Goal: Task Accomplishment & Management: Manage account settings

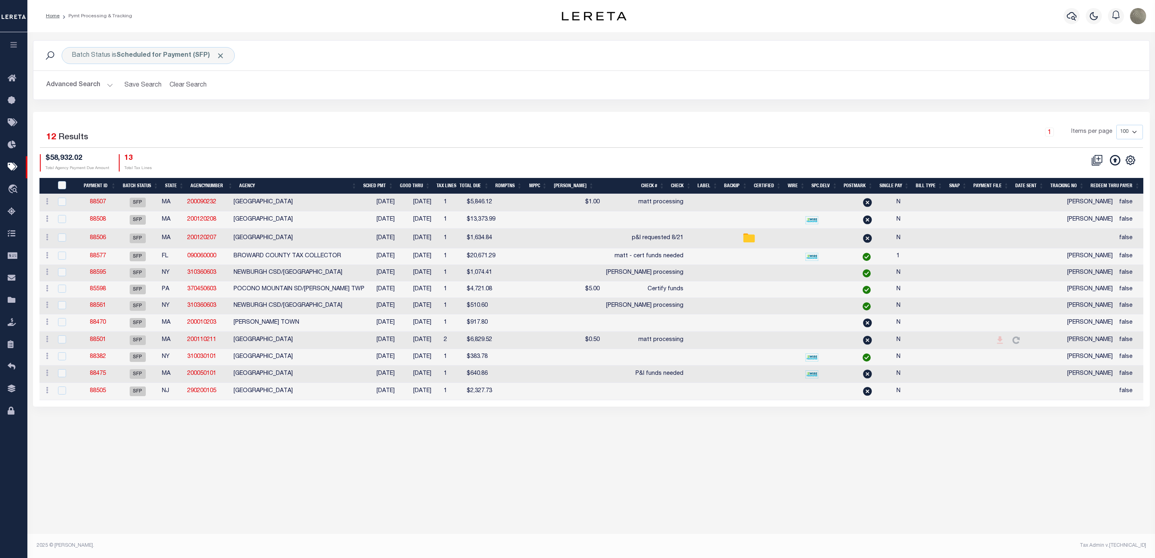
click at [364, 137] on div "1 Items per page 100 200 500 1000" at bounding box center [731, 135] width 824 height 21
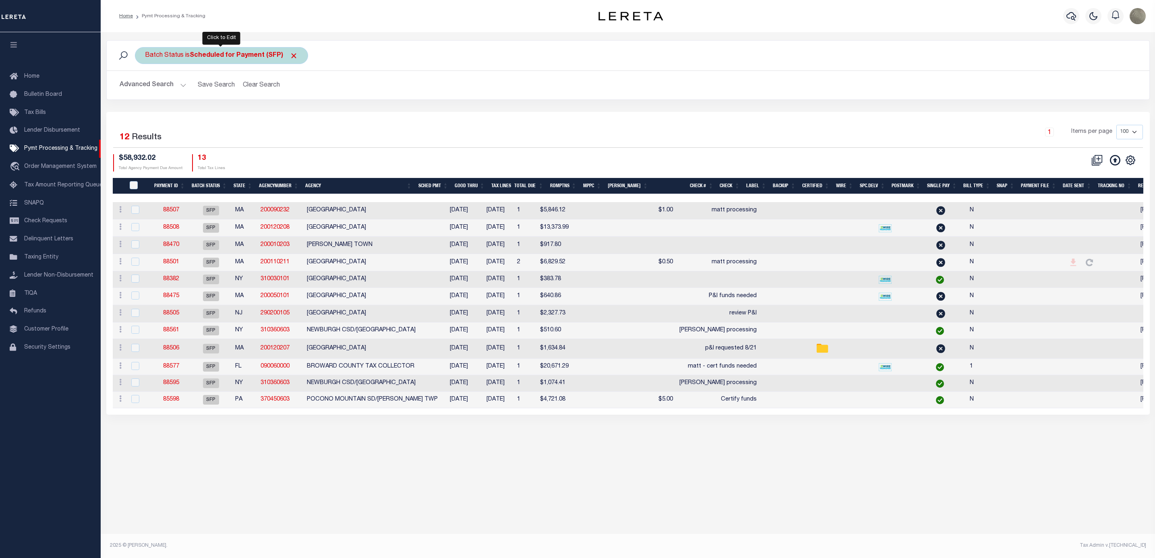
click at [190, 63] on div "Batch Status is Scheduled for Payment (SFP)" at bounding box center [221, 55] width 173 height 17
drag, startPoint x: 192, startPoint y: 95, endPoint x: 196, endPoint y: 89, distance: 7.7
click at [192, 95] on select "Awaiting Funds (AWF) Cleared and Complete (CAC) New Check Needed (NCN) Payment …" at bounding box center [204, 94] width 118 height 15
select select "RFF"
click at [145, 88] on select "Awaiting Funds (AWF) Cleared and Complete (CAC) New Check Needed (NCN) Payment …" at bounding box center [204, 94] width 118 height 15
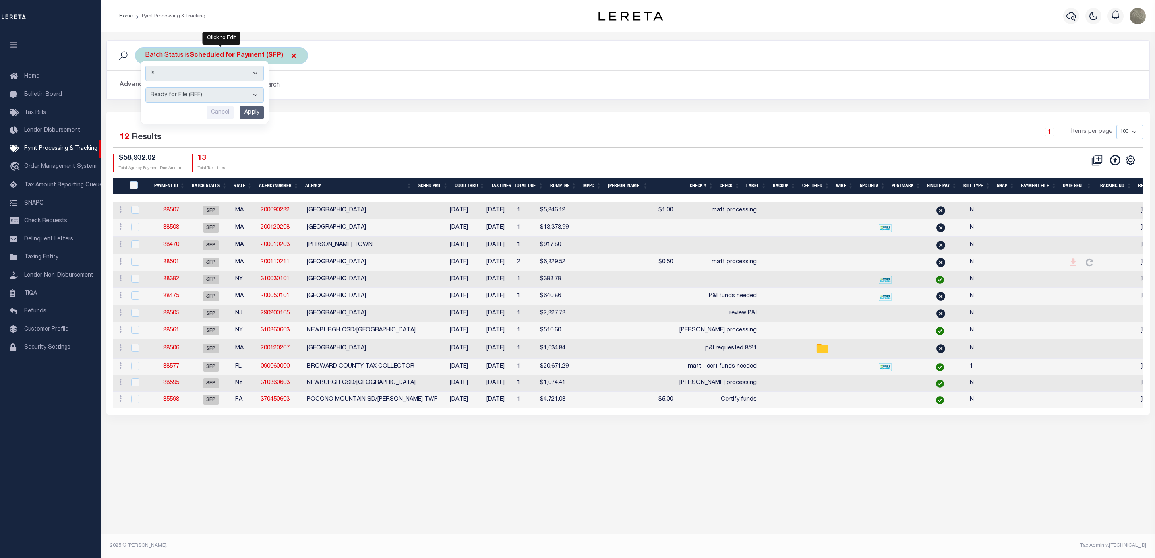
click at [255, 118] on input "Apply" at bounding box center [252, 112] width 24 height 13
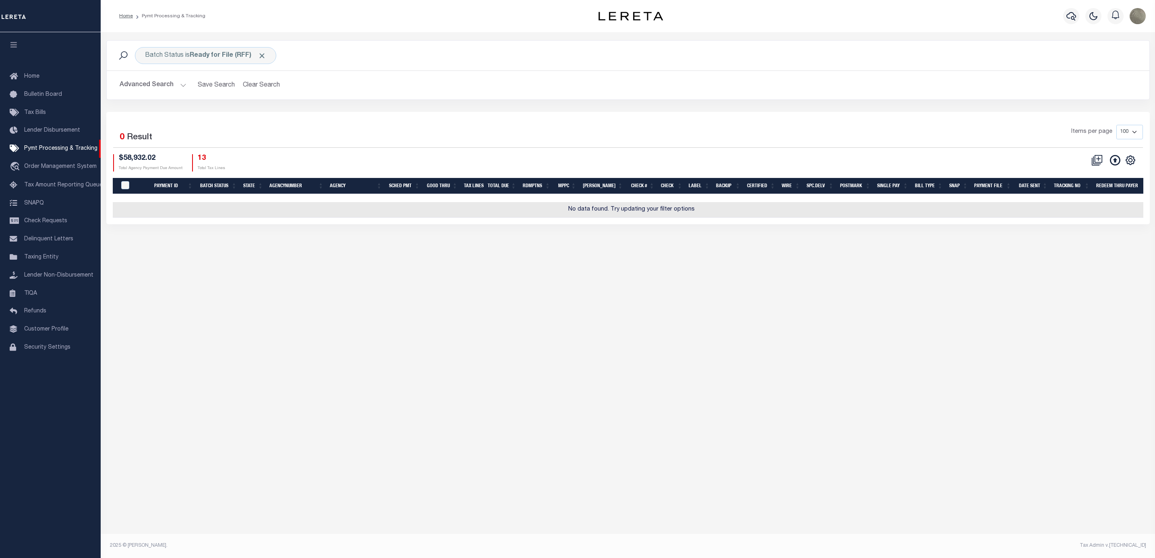
click at [330, 115] on div "Selected 0 Result Items per page 100 200 500 1000 $58,932.02 13" at bounding box center [627, 168] width 1043 height 112
click at [227, 56] on b "Ready for File (RFF)" at bounding box center [228, 55] width 77 height 6
click at [197, 97] on select "Awaiting Funds (AWF) Cleared and Complete (CAC) New Check Needed (NCN) Payment …" at bounding box center [204, 94] width 118 height 15
select select "SFP"
click at [145, 88] on select "Awaiting Funds (AWF) Cleared and Complete (CAC) New Check Needed (NCN) Payment …" at bounding box center [204, 94] width 118 height 15
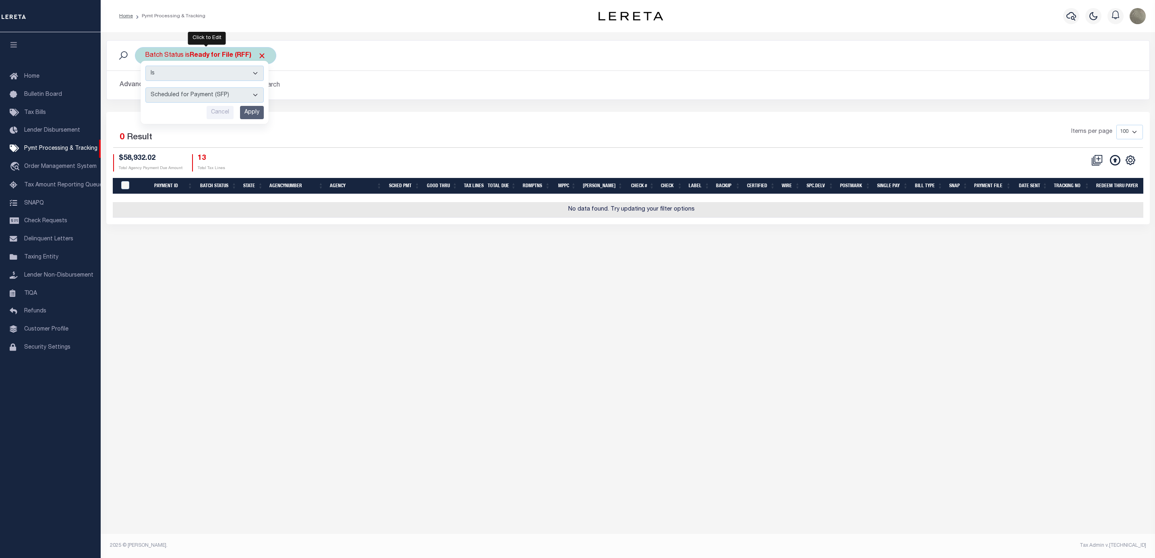
click at [254, 112] on input "Apply" at bounding box center [252, 112] width 24 height 13
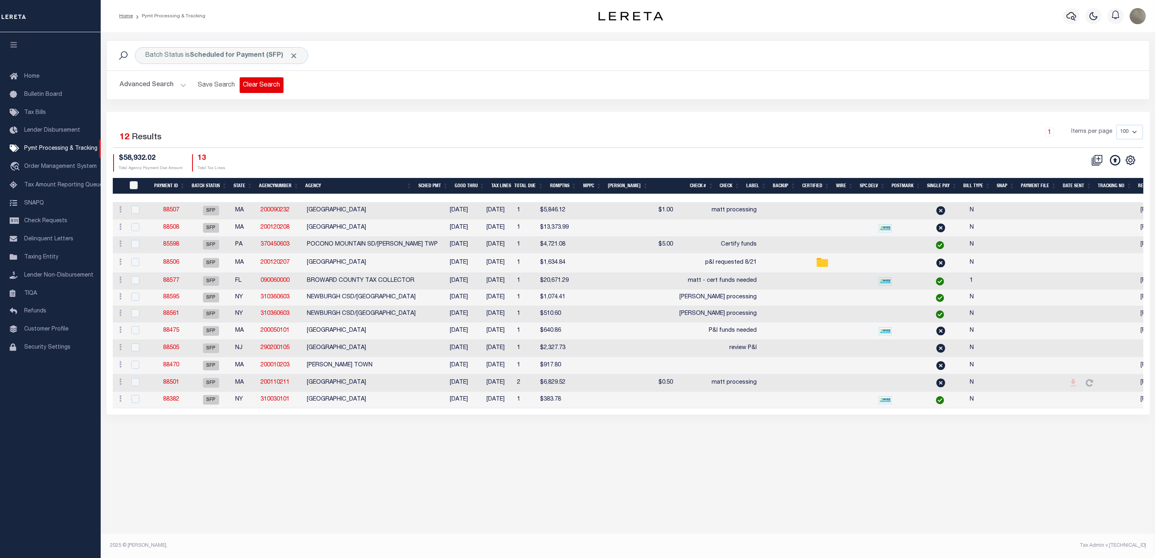
click at [261, 80] on button "Clear Search" at bounding box center [262, 85] width 44 height 16
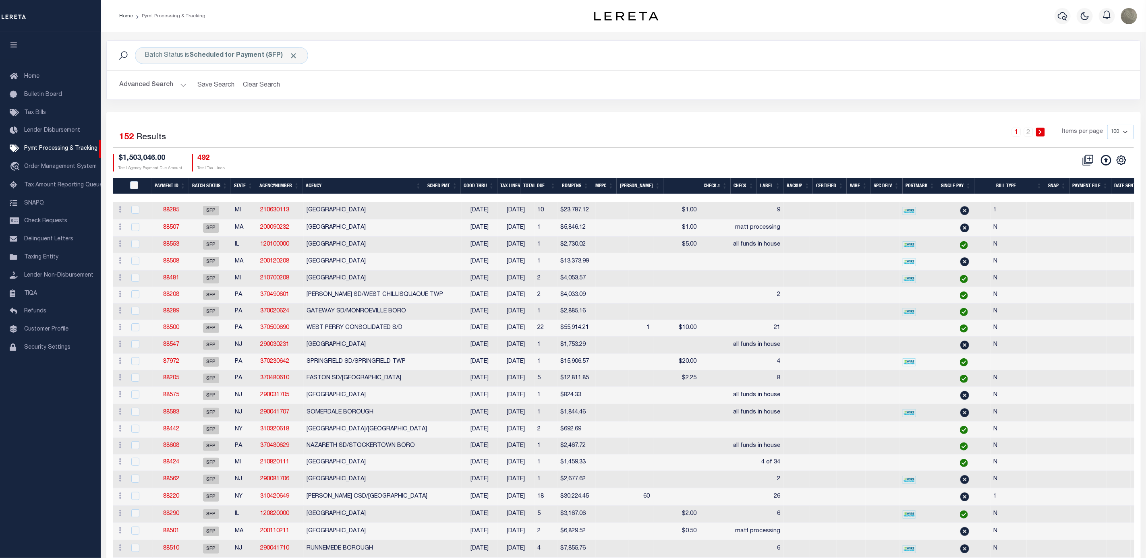
click at [708, 182] on th "Check #" at bounding box center [696, 186] width 67 height 17
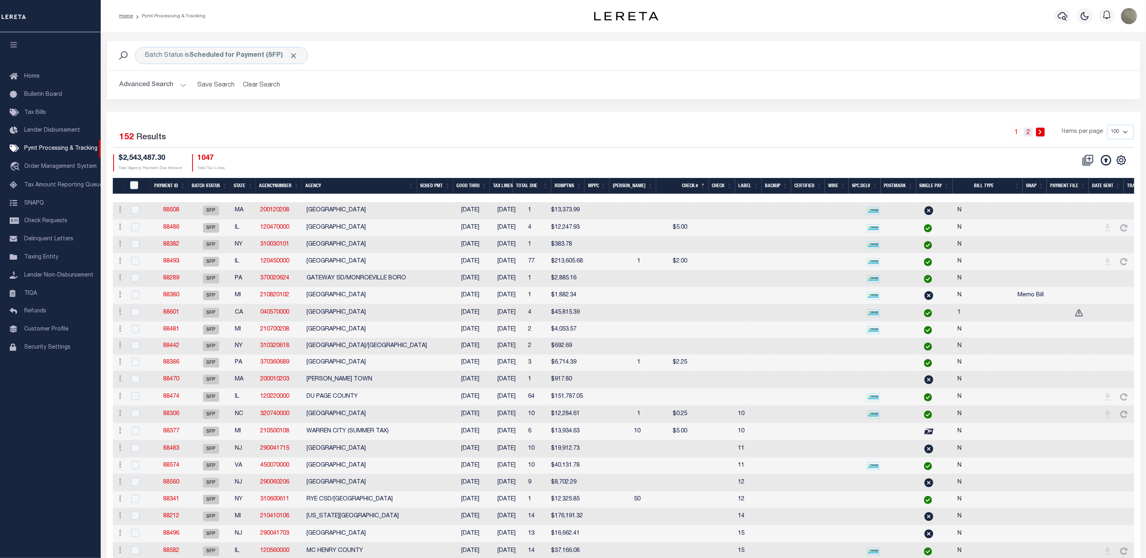
click at [1029, 132] on link "2" at bounding box center [1028, 132] width 9 height 9
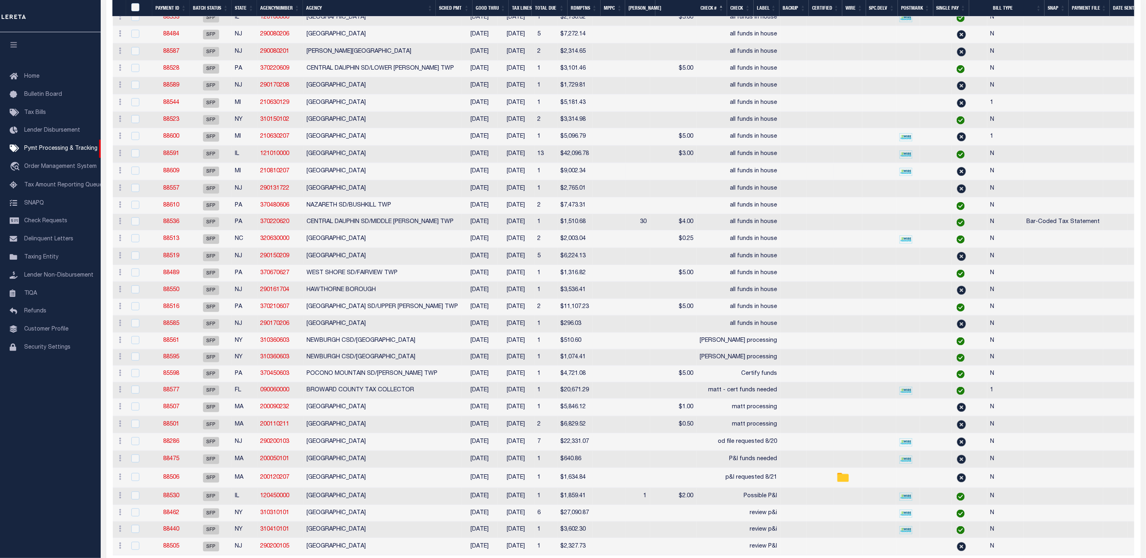
scroll to position [580, 0]
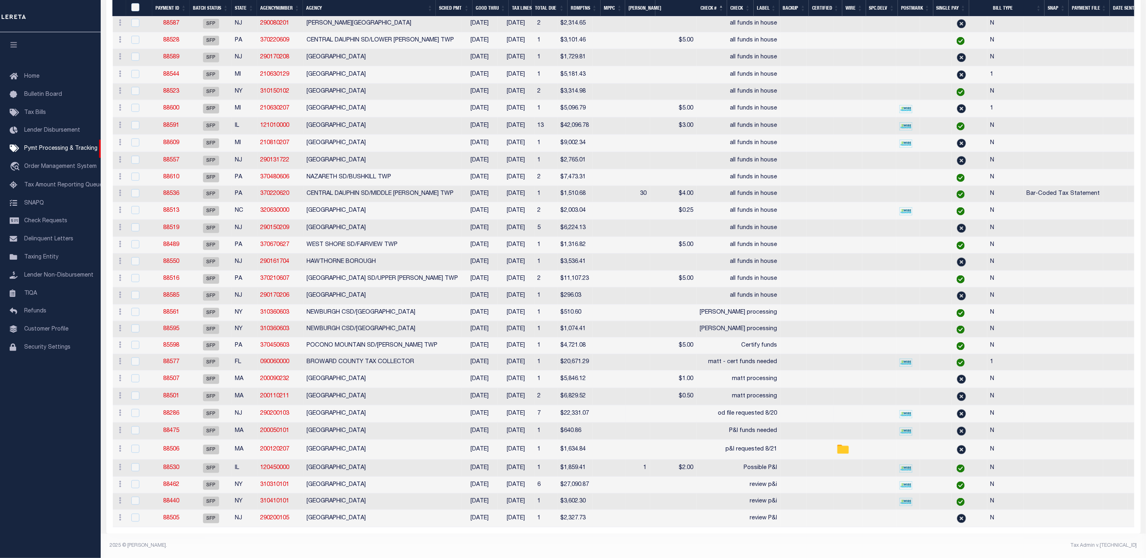
click at [721, 410] on td "od file requested 8/20" at bounding box center [739, 414] width 84 height 17
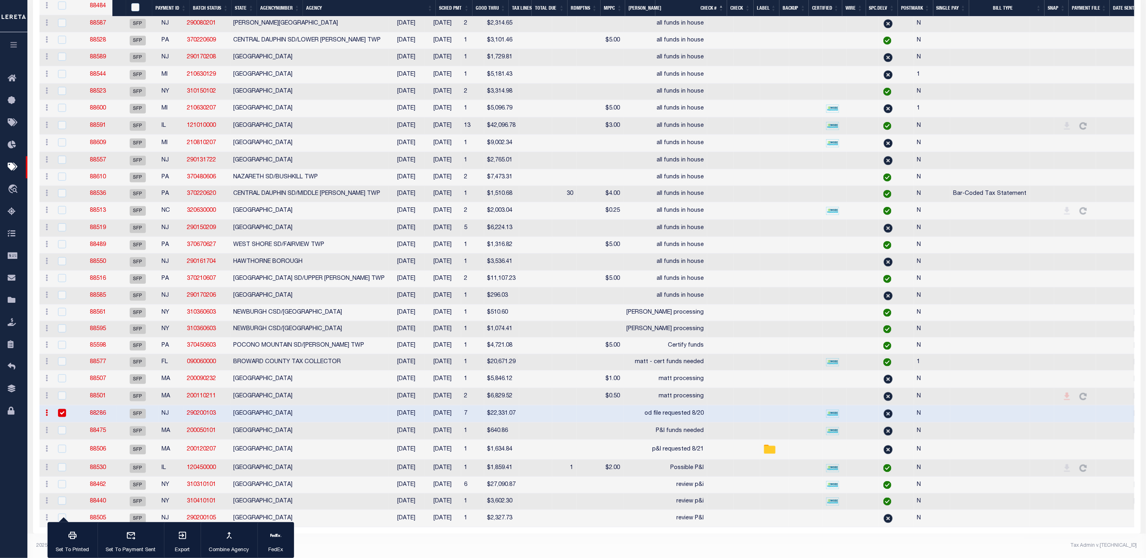
scroll to position [578, 0]
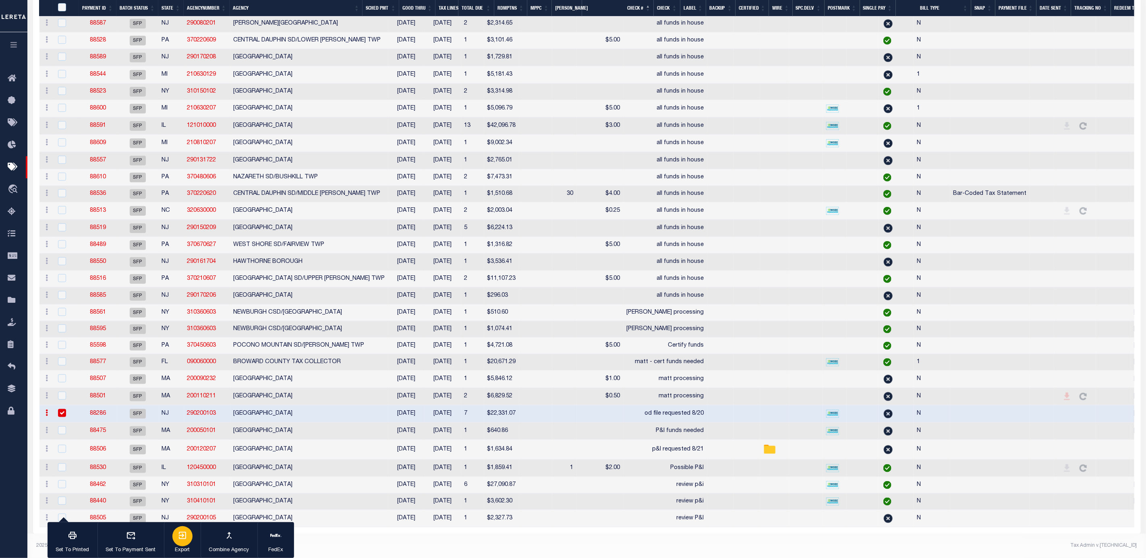
click at [182, 532] on icon "button" at bounding box center [183, 536] width 10 height 10
click at [267, 406] on td "[GEOGRAPHIC_DATA]" at bounding box center [309, 414] width 158 height 17
checkbox input "false"
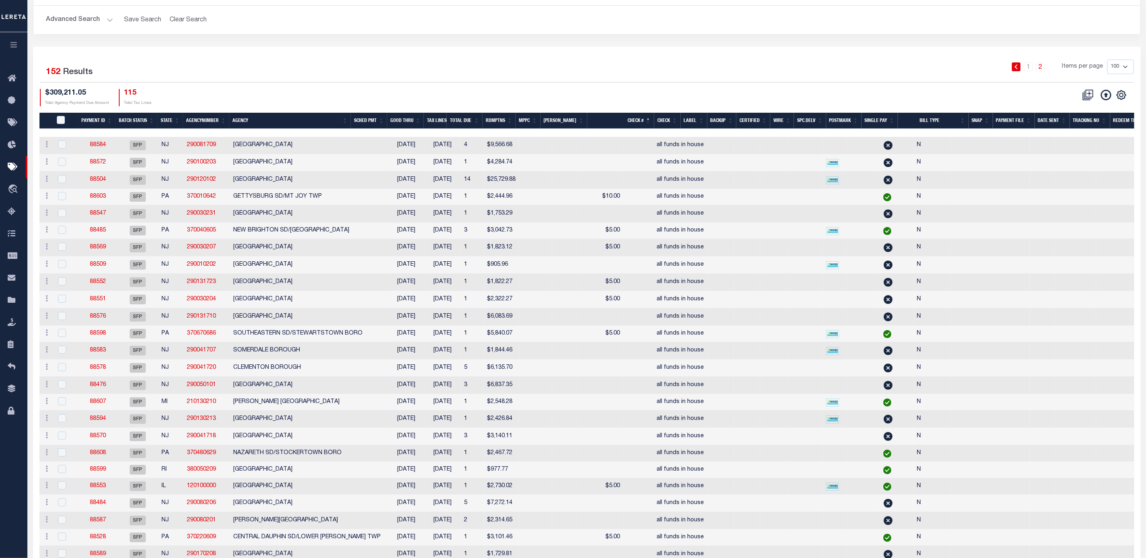
scroll to position [0, 0]
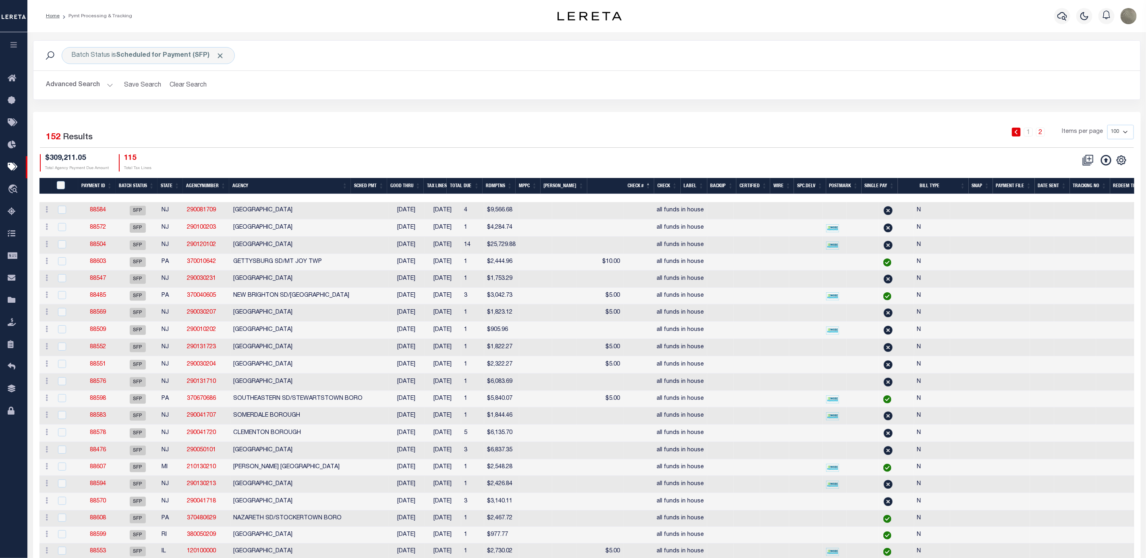
click at [419, 145] on div "1 2 Items per page 100 200 500 1000" at bounding box center [725, 135] width 818 height 21
click at [1042, 129] on link "2" at bounding box center [1040, 132] width 9 height 9
click at [1029, 132] on link "1" at bounding box center [1028, 132] width 9 height 9
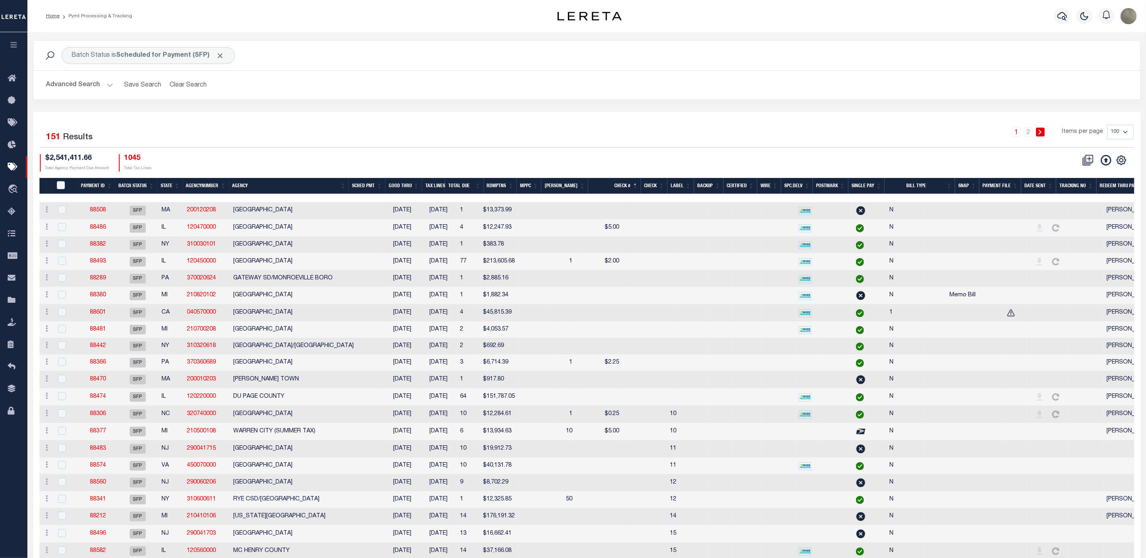
click at [594, 135] on div "1 2 Items per page 100 200 500 1000" at bounding box center [725, 135] width 818 height 21
click at [487, 107] on div "Batch Status is Scheduled for Payment (SFP) Search Advanced Search Save Search …" at bounding box center [587, 76] width 1120 height 72
click at [478, 126] on div "1 2 Items per page 100 200 500 1000" at bounding box center [725, 135] width 818 height 21
click at [157, 64] on div "Batch Status is Scheduled for Payment (SFP) Search" at bounding box center [586, 56] width 1107 height 30
click at [157, 62] on div "Batch Status is Scheduled for Payment (SFP)" at bounding box center [148, 55] width 173 height 17
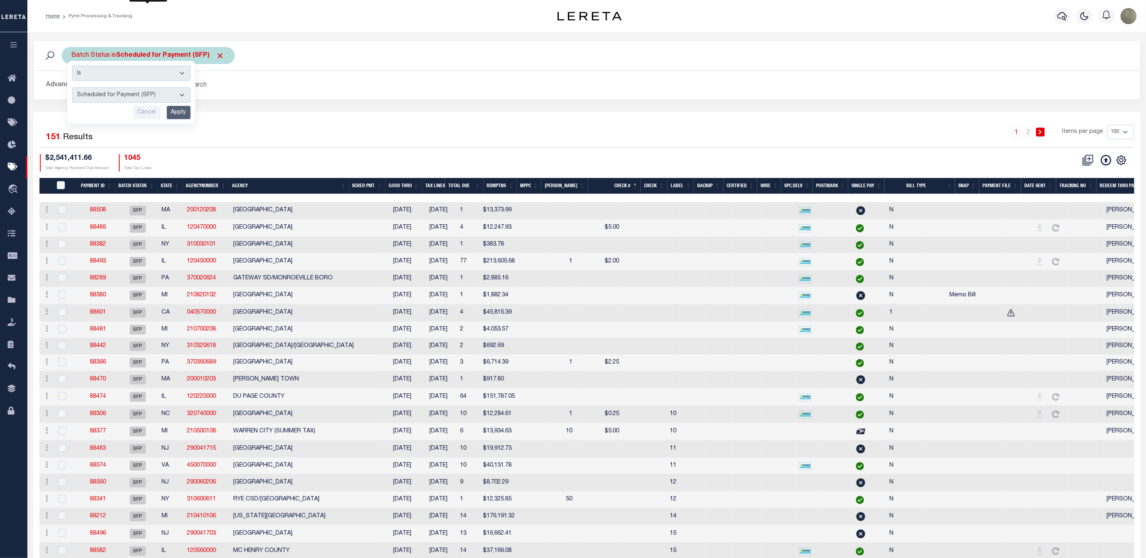
click at [137, 91] on select "Awaiting Funds (AWF) Cleared and Complete (CAC) New Check Needed (NCN) Payment …" at bounding box center [131, 94] width 118 height 15
select select "RFF"
click at [72, 88] on select "Awaiting Funds (AWF) Cleared and Complete (CAC) New Check Needed (NCN) Payment …" at bounding box center [131, 94] width 118 height 15
click at [176, 113] on input "Apply" at bounding box center [179, 112] width 24 height 13
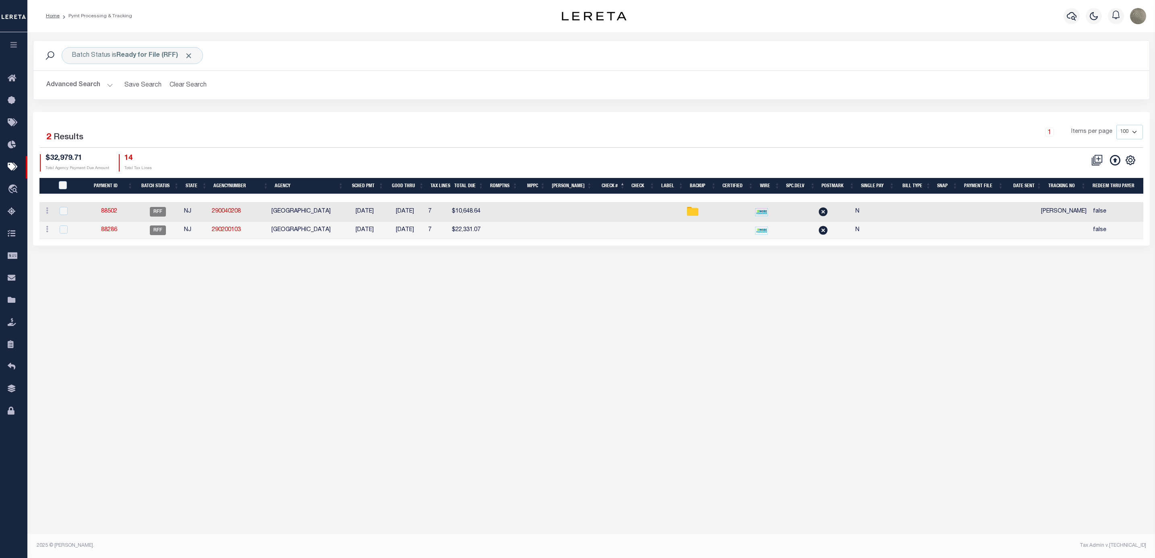
click at [296, 142] on div "1 Selected 2 Results" at bounding box center [173, 136] width 267 height 23
click at [106, 233] on link "88286" at bounding box center [109, 230] width 16 height 6
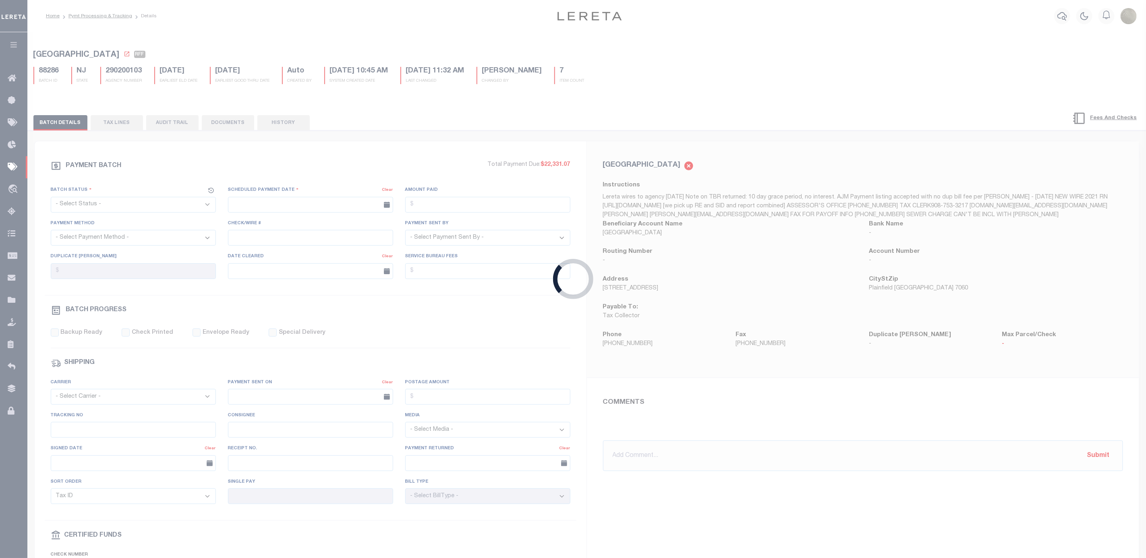
select select "RFF"
type input "[DATE]"
type input "$22,331.07"
select select "TRA"
select select "[PERSON_NAME]"
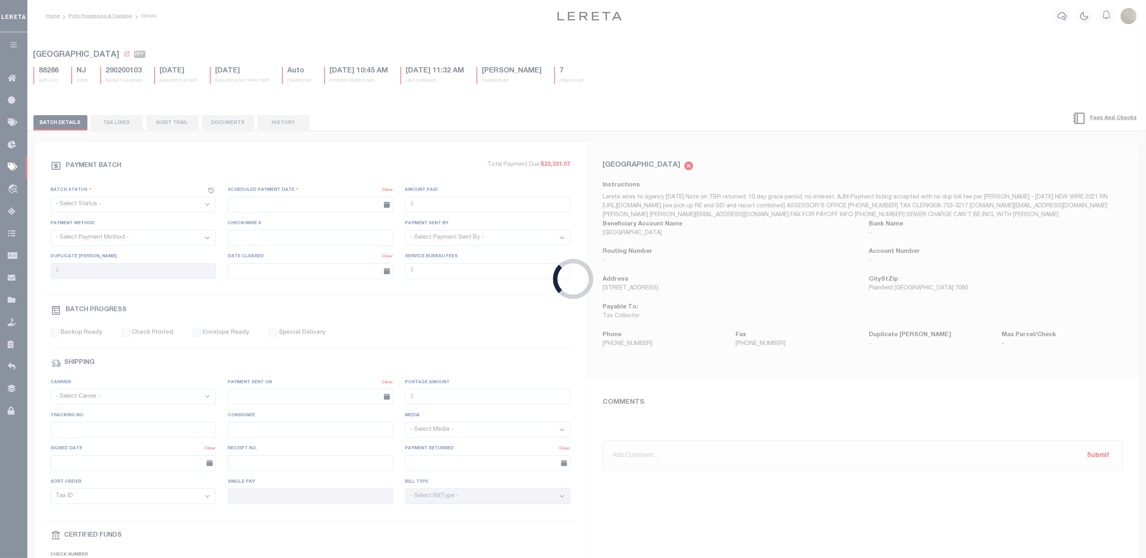
type input "N"
radio input "true"
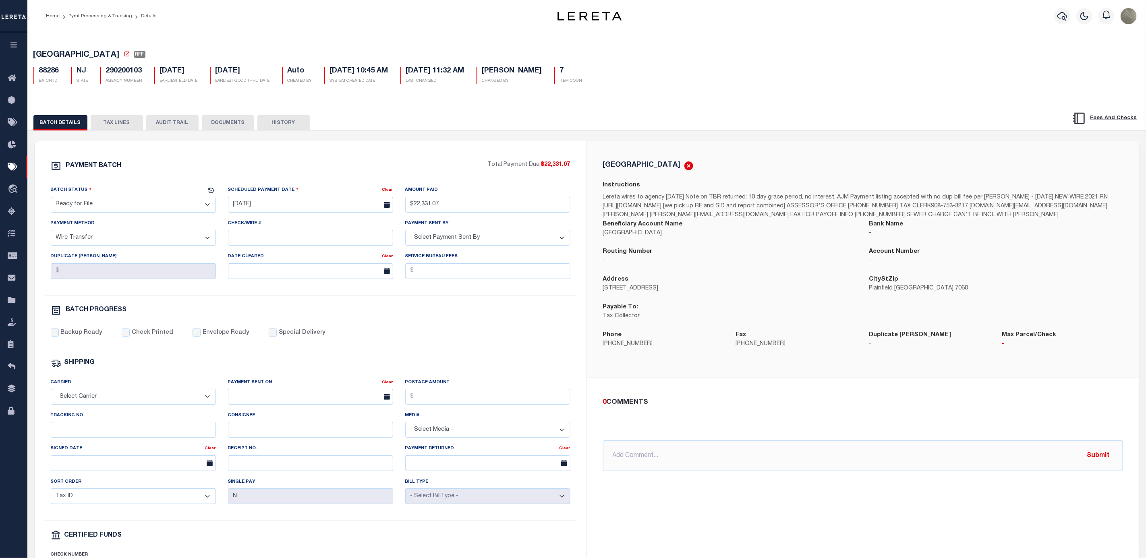
click at [284, 166] on div "PAYMENT BATCH" at bounding box center [269, 168] width 437 height 15
click at [138, 160] on div "PAYMENT BATCH Total Payment Due: $22,331.07 Batch Status" at bounding box center [311, 376] width 552 height 471
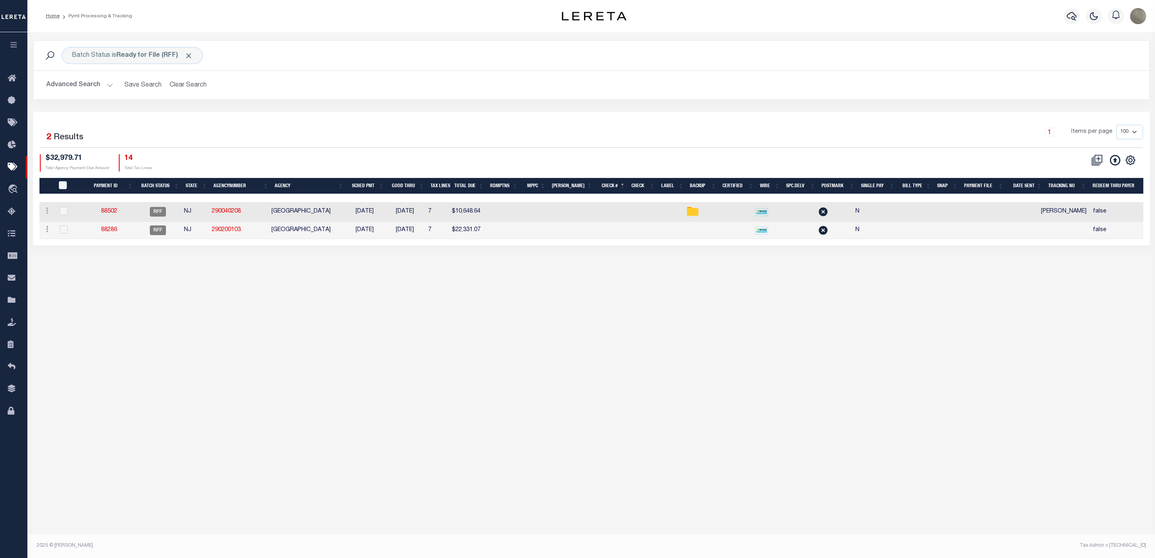
click at [292, 139] on div "1 Selected 2 Results" at bounding box center [173, 136] width 267 height 23
click at [440, 126] on div "1 Items per page 100 200 500 1000" at bounding box center [731, 135] width 824 height 21
click at [253, 128] on div "1 Selected 2 Results" at bounding box center [173, 136] width 267 height 23
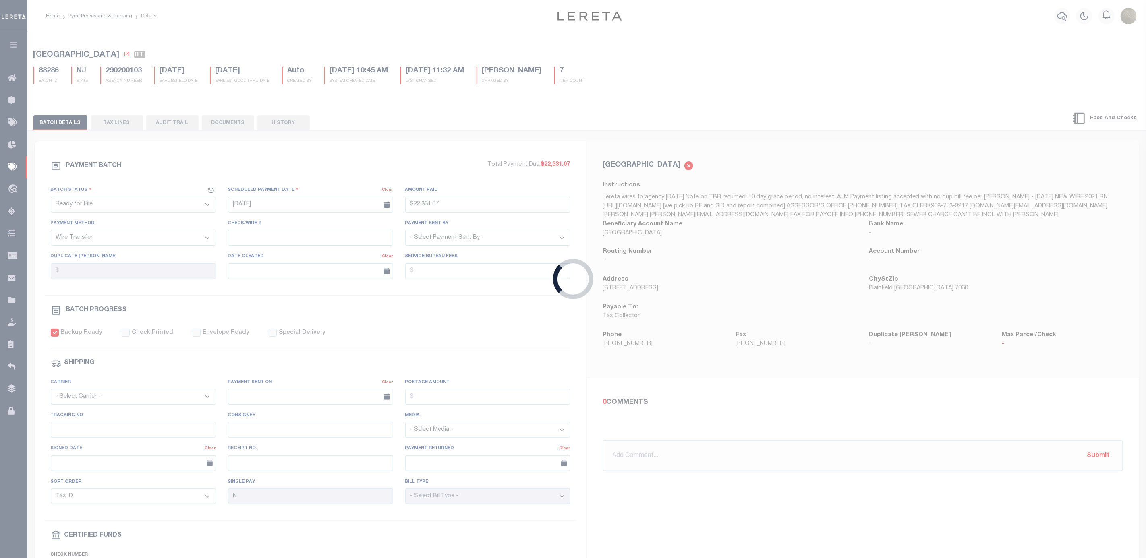
select select "SFP"
select select
type input "p&I requested 8/21"
select select
checkbox input "true"
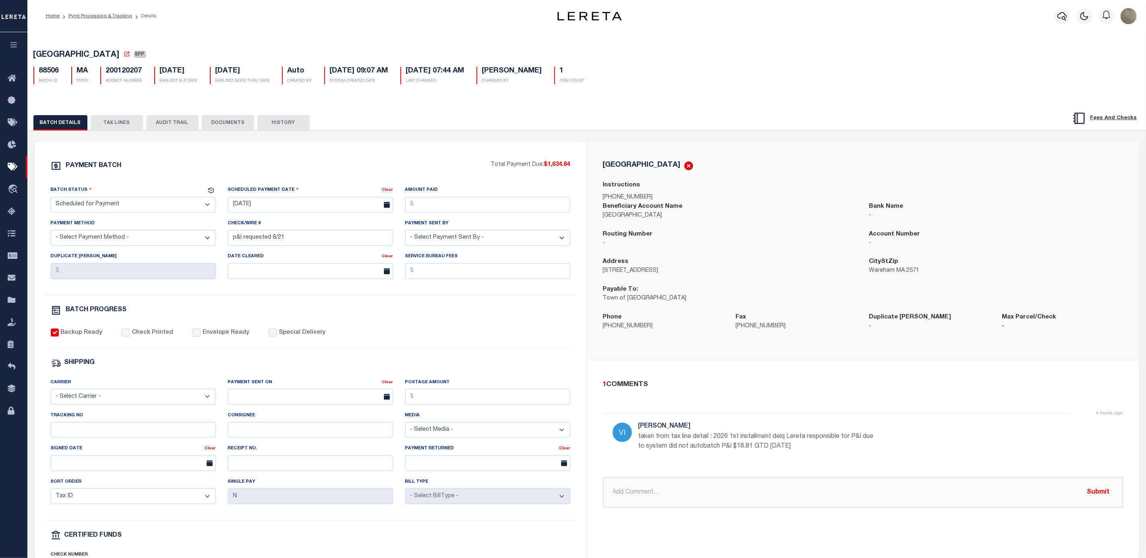
click at [249, 155] on div "PAYMENT BATCH Total Payment Due: $1,634.84 Batch Status" at bounding box center [311, 376] width 552 height 471
click at [14, 168] on icon at bounding box center [14, 167] width 13 height 10
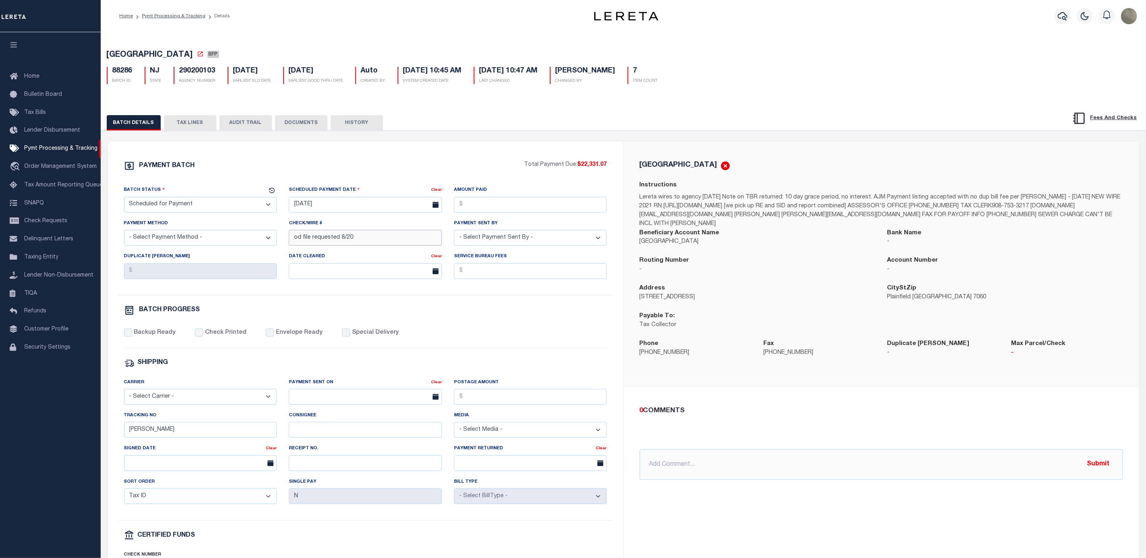
click at [369, 242] on input "od file requested 8/20" at bounding box center [365, 238] width 153 height 16
click at [388, 176] on div "PAYMENT BATCH" at bounding box center [324, 168] width 400 height 15
drag, startPoint x: 746, startPoint y: 301, endPoint x: 638, endPoint y: 311, distance: 107.9
click at [638, 311] on div "Address 515 Watchung Ave, 1st Floor Rm 101" at bounding box center [758, 298] width 248 height 28
copy p "515 Watchung Ave, 1st Floor Rm 101"
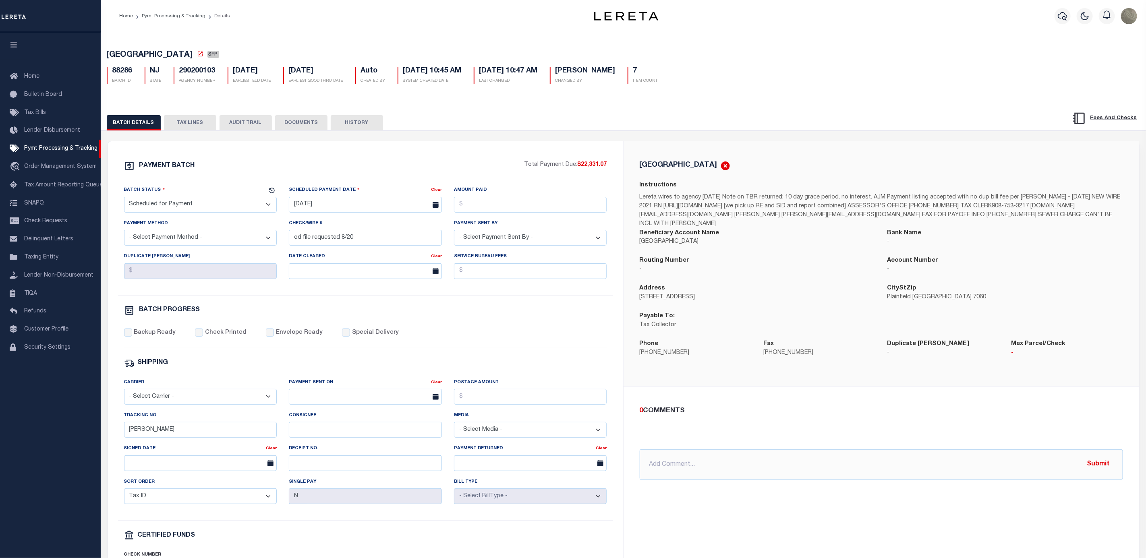
click at [484, 167] on div "PAYMENT BATCH" at bounding box center [324, 168] width 400 height 15
click at [269, 162] on div "PAYMENT BATCH Total Payment Due: $22,331.07 Batch Status" at bounding box center [365, 376] width 515 height 471
drag, startPoint x: 186, startPoint y: 122, endPoint x: 179, endPoint y: 121, distance: 7.8
click at [186, 122] on button "TAX LINES" at bounding box center [190, 122] width 52 height 15
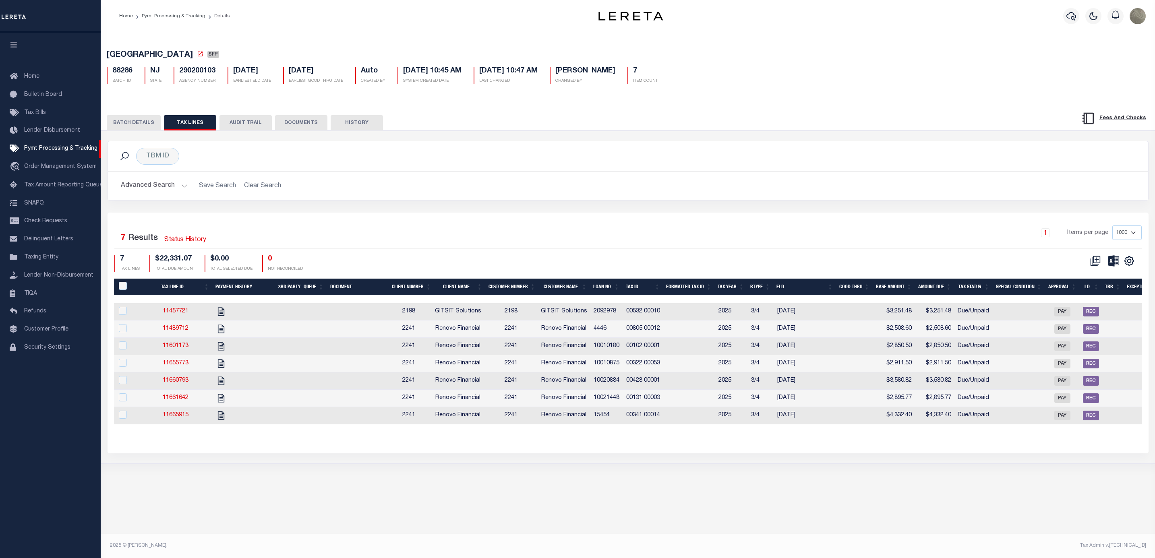
click at [496, 244] on div "1 Items per page 1000 2500 5000 10000" at bounding box center [758, 236] width 768 height 21
click at [138, 127] on button "BATCH DETAILS" at bounding box center [134, 122] width 54 height 15
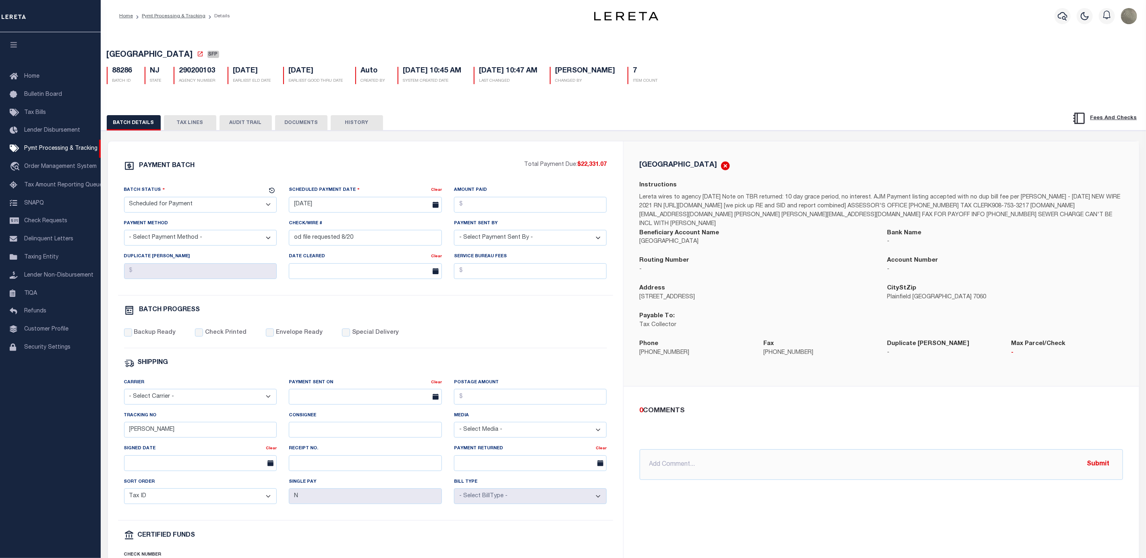
drag, startPoint x: 157, startPoint y: 206, endPoint x: 157, endPoint y: 213, distance: 7.3
click at [157, 206] on select "- Select Status - Scheduled for Payment Ready For Payment Payment Sent Cleared …" at bounding box center [200, 205] width 153 height 16
select select "RFF"
click at [124, 199] on select "- Select Status - Scheduled for Payment Ready For Payment Payment Sent Cleared …" at bounding box center [200, 205] width 153 height 16
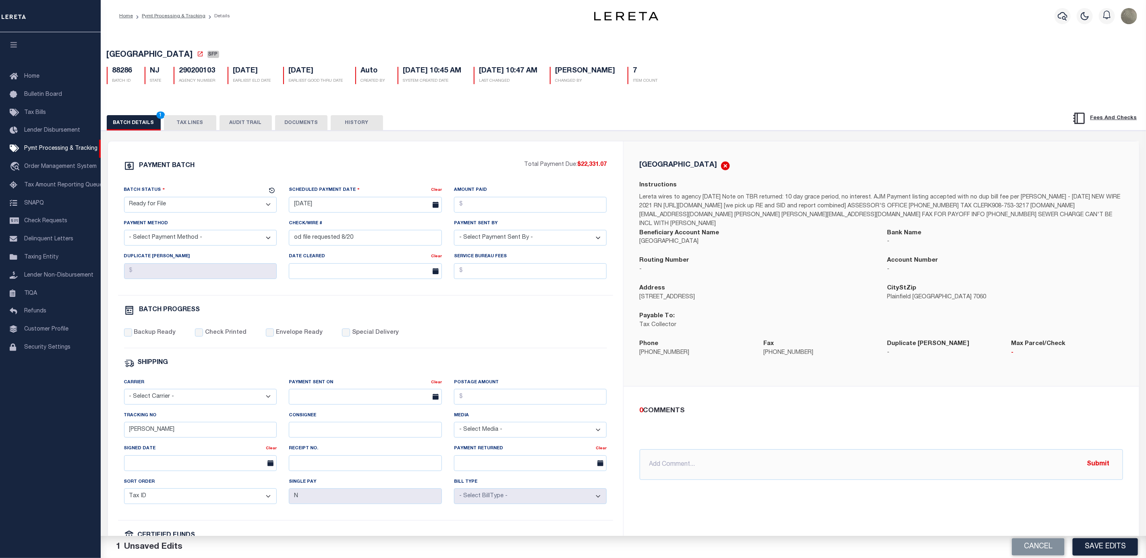
click at [255, 167] on div "PAYMENT BATCH" at bounding box center [324, 168] width 400 height 15
click at [327, 207] on input "[DATE]" at bounding box center [365, 205] width 153 height 16
click at [389, 296] on span "22" at bounding box center [387, 300] width 16 height 16
type input "[DATE]"
click at [470, 242] on select "- Select Payment Sent By - Aakash Patel Abdul Muzain Adams, Pamela S Adhikary R…" at bounding box center [530, 238] width 153 height 16
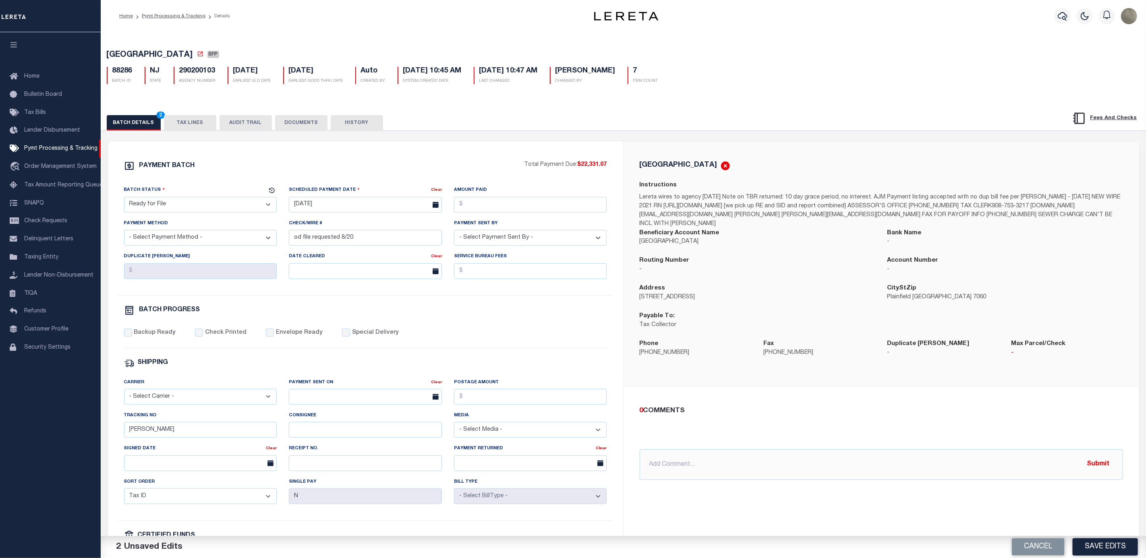
select select "[PERSON_NAME]"
click at [454, 233] on select "- Select Payment Sent By - Aakash Patel Abdul Muzain Adams, Pamela S Adhikary R…" at bounding box center [530, 238] width 153 height 16
click at [518, 196] on div "Amount Paid" at bounding box center [530, 199] width 153 height 27
click at [525, 212] on input "Amount Paid" at bounding box center [530, 205] width 153 height 16
type input "$22,331.07"
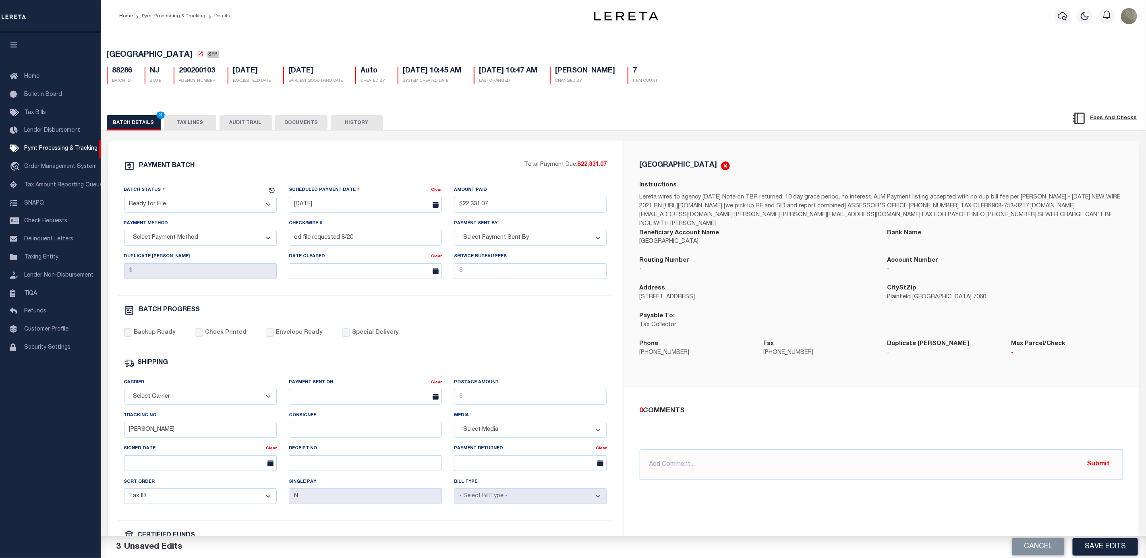
click at [259, 236] on select "- Select Payment Method - ACH Certified Check Check Direct Deposit Wire Transfer" at bounding box center [200, 238] width 153 height 16
select select "TRA"
click at [124, 233] on select "- Select Payment Method - ACH Certified Check Check Direct Deposit Wire Transfer" at bounding box center [200, 238] width 153 height 16
click at [337, 240] on input "od file requested 8/20" at bounding box center [365, 238] width 153 height 16
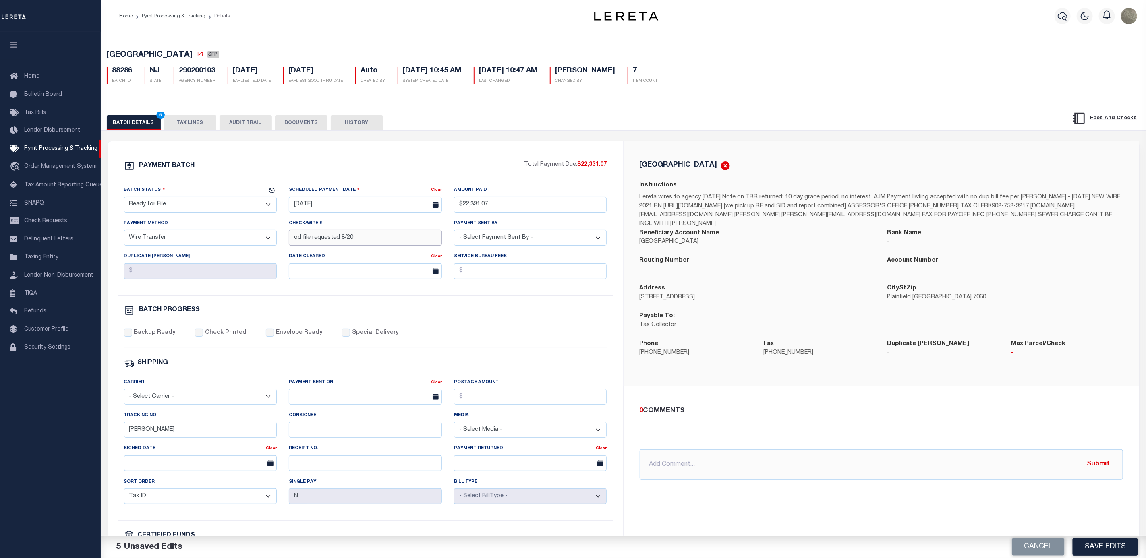
click at [337, 240] on input "od file requested 8/20" at bounding box center [365, 238] width 153 height 16
click at [136, 336] on label "Backup Ready" at bounding box center [155, 333] width 42 height 9
click at [132, 336] on input "Backup Ready" at bounding box center [128, 333] width 8 height 8
checkbox input "true"
click at [172, 438] on input "[PERSON_NAME]" at bounding box center [200, 430] width 153 height 16
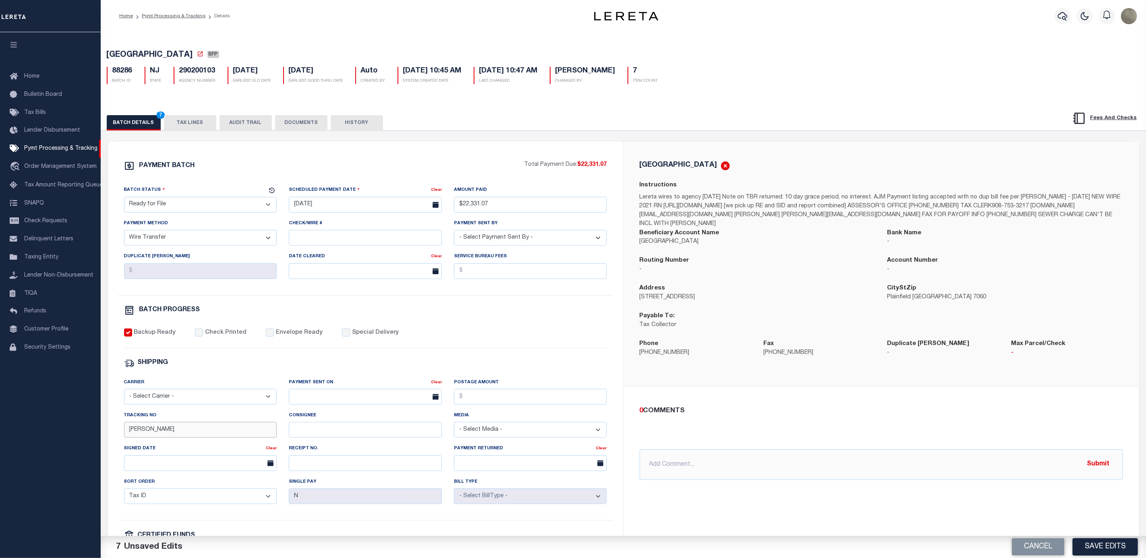
click at [172, 438] on input "[PERSON_NAME]" at bounding box center [200, 430] width 153 height 16
click at [407, 362] on div "SHIPPING" at bounding box center [365, 363] width 483 height 10
click at [155, 347] on div "Backup Ready Check Printed Envelope Ready Special Delivery" at bounding box center [365, 339] width 483 height 20
click at [155, 337] on label "Backup Ready" at bounding box center [155, 333] width 42 height 9
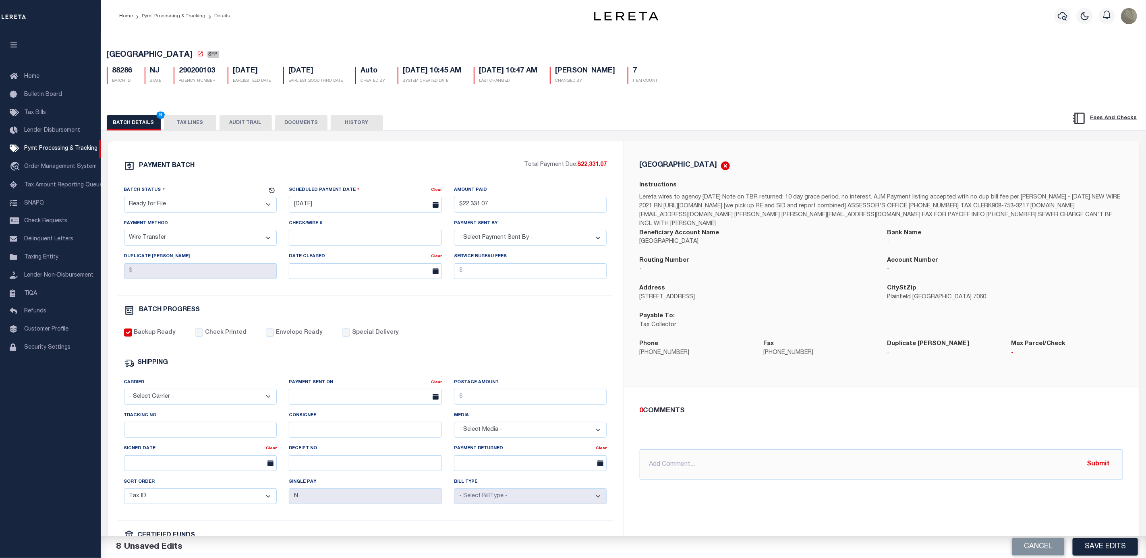
click at [132, 337] on input "Backup Ready" at bounding box center [128, 333] width 8 height 8
checkbox input "false"
click at [1119, 547] on button "Save Edits" at bounding box center [1104, 546] width 65 height 17
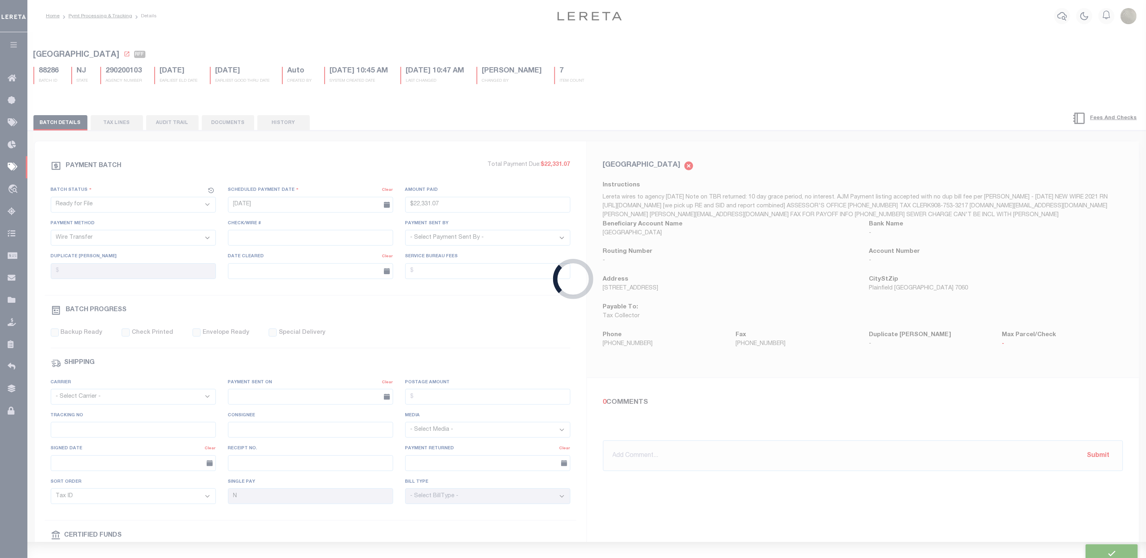
type input "$22,331.07"
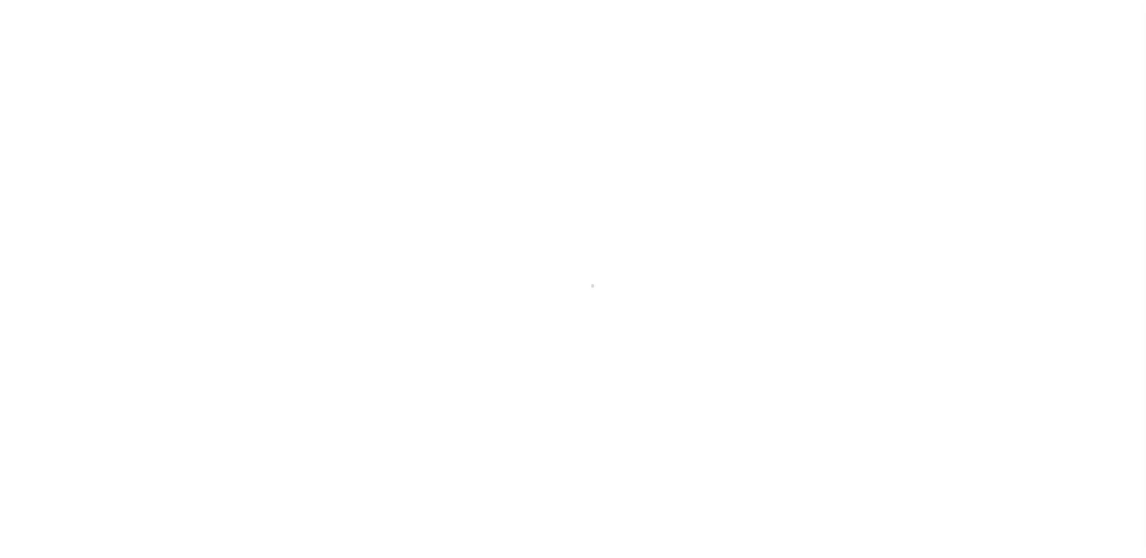
select select "SFP"
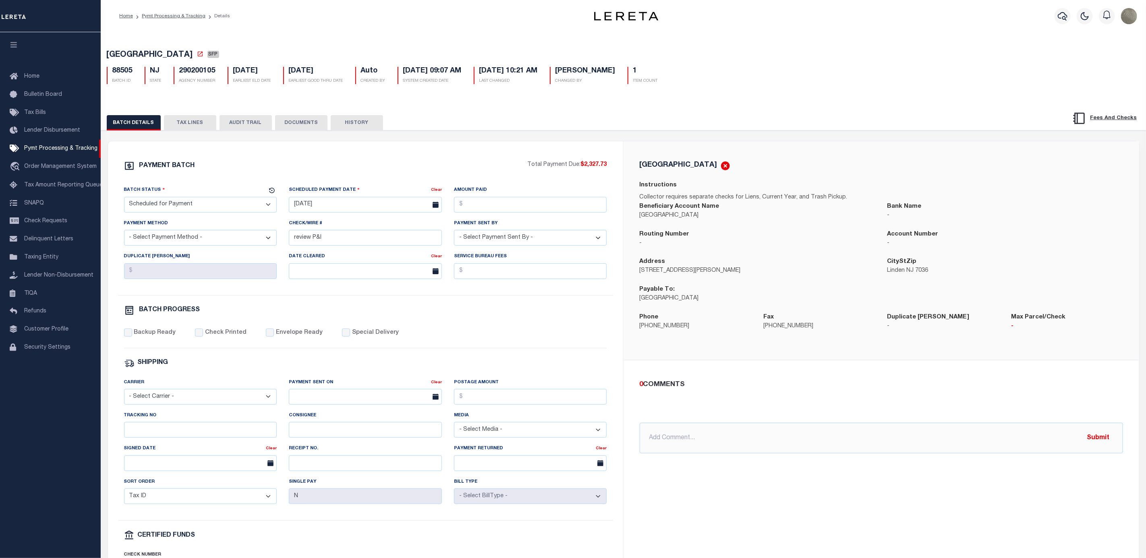
drag, startPoint x: 151, startPoint y: 449, endPoint x: 160, endPoint y: 438, distance: 14.7
click at [151, 444] on div "Tracking No" at bounding box center [200, 427] width 165 height 33
click at [160, 438] on input "Tracking No" at bounding box center [200, 430] width 153 height 16
type input "[PERSON_NAME]"
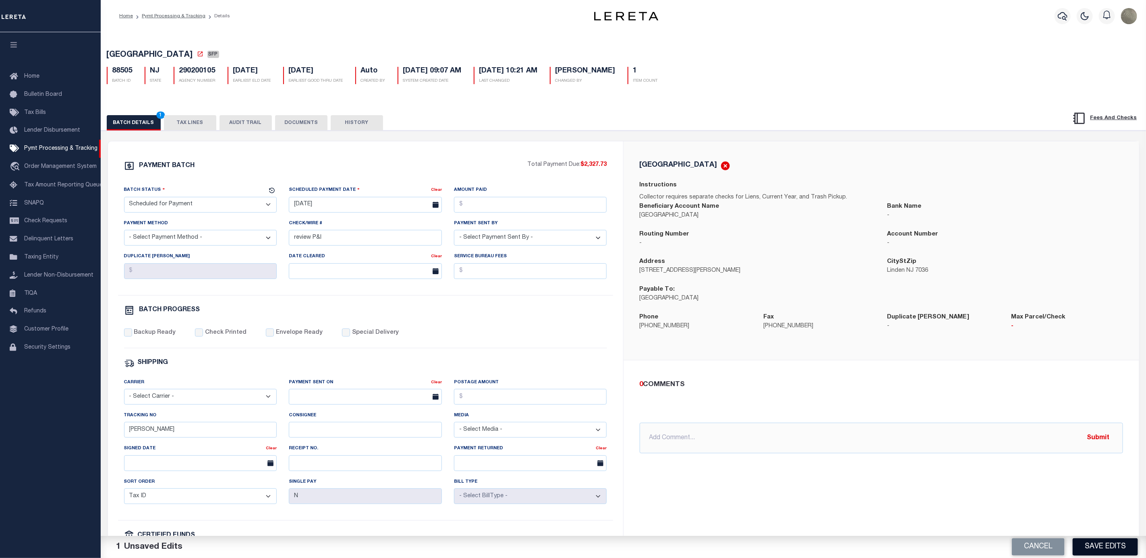
click at [1106, 544] on button "Save Edits" at bounding box center [1104, 546] width 65 height 17
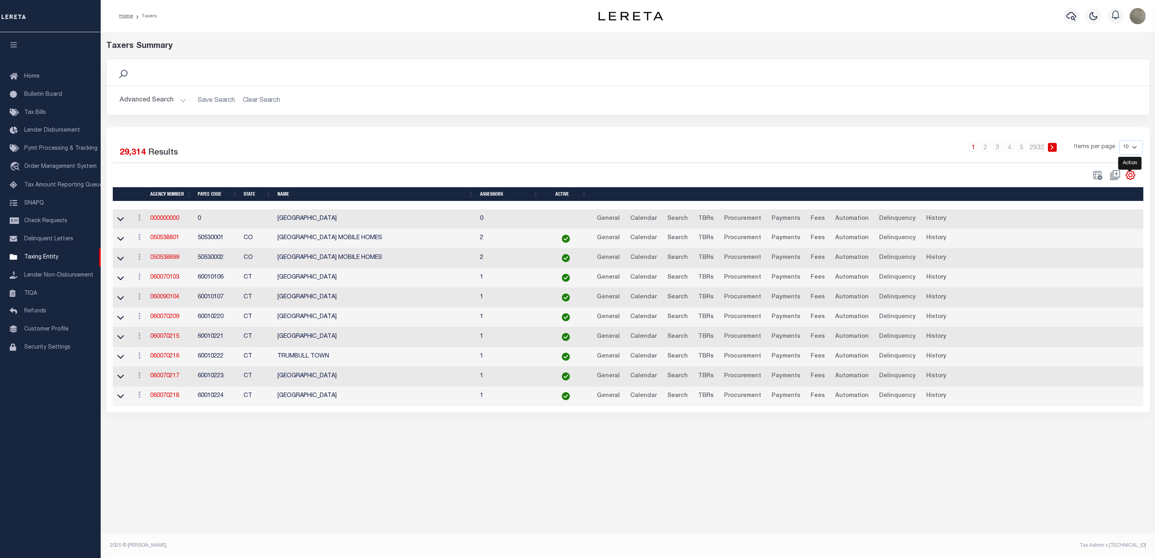
click at [1130, 178] on icon "" at bounding box center [1130, 175] width 10 height 10
click at [1090, 238] on span "Show Filter" at bounding box center [1081, 235] width 30 height 6
select select
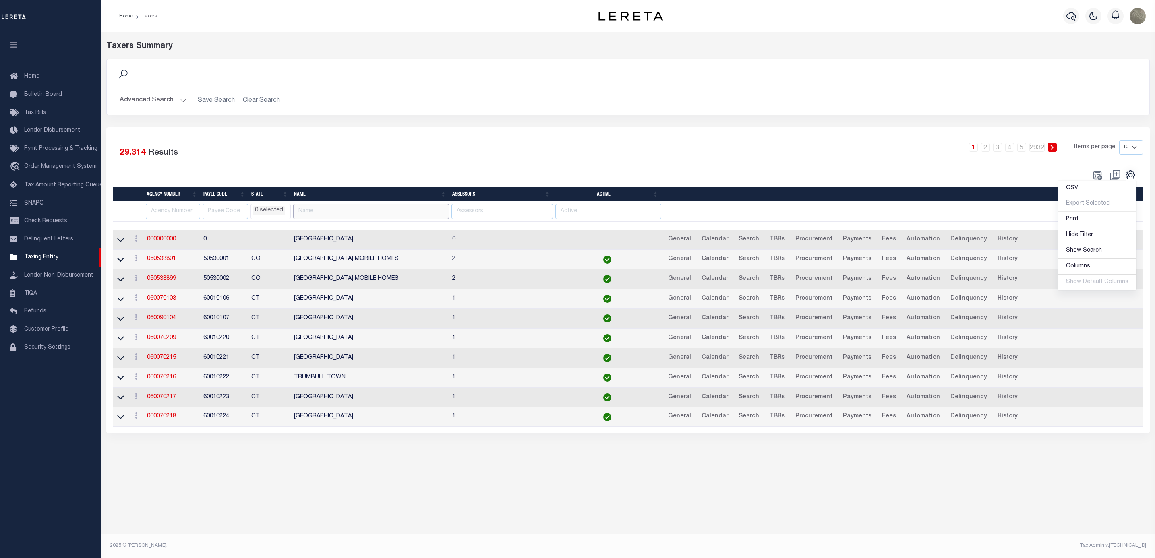
click at [331, 216] on input "text" at bounding box center [371, 212] width 156 height 16
paste input "[GEOGRAPHIC_DATA]"
type input "[GEOGRAPHIC_DATA]"
select select
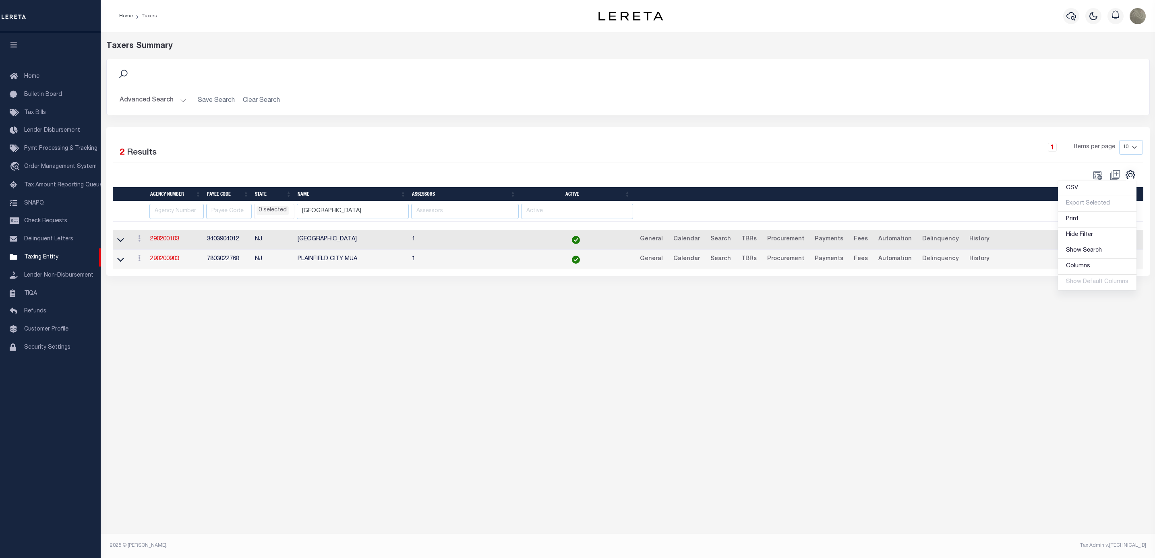
select select
click at [220, 239] on td "3403904012" at bounding box center [228, 240] width 48 height 20
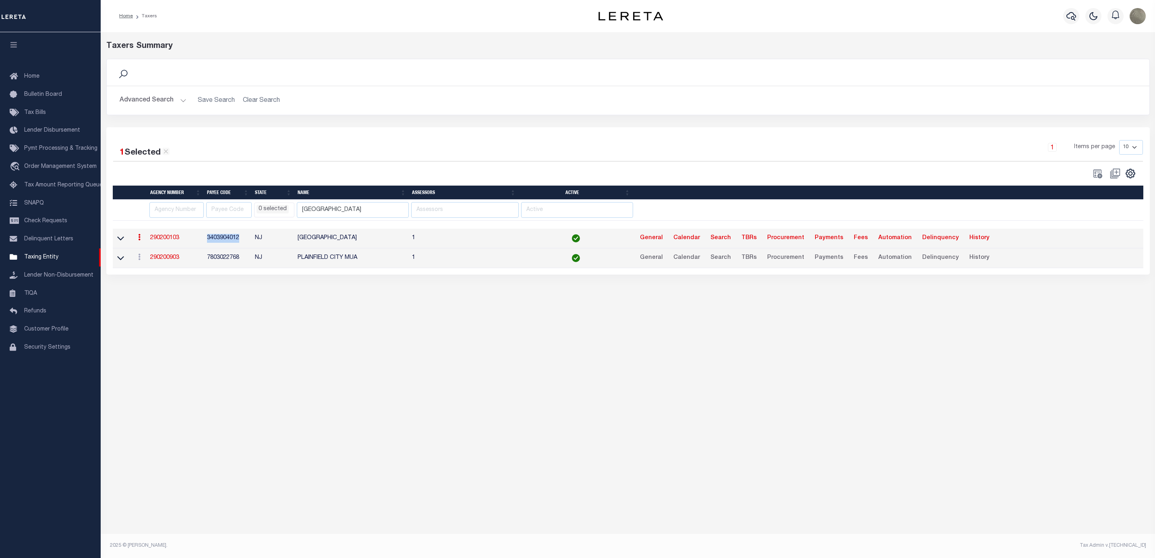
click at [220, 239] on td "3403904012" at bounding box center [228, 239] width 48 height 20
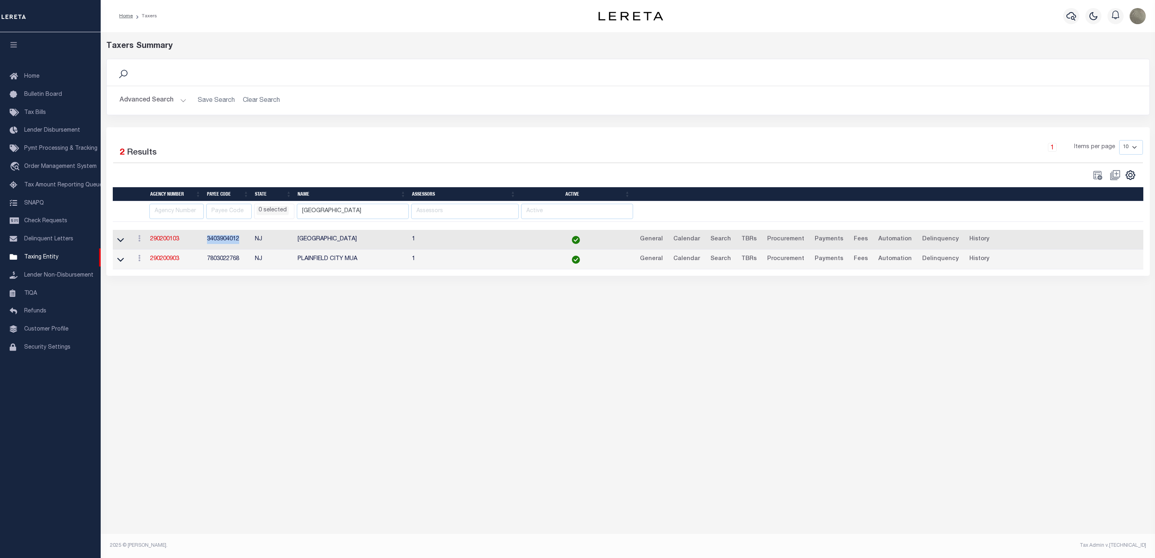
copy td "3403904012"
drag, startPoint x: 396, startPoint y: 161, endPoint x: 399, endPoint y: 173, distance: 12.3
click at [397, 159] on div "1 Items per page 10 25 50 100" at bounding box center [757, 150] width 769 height 21
click at [364, 213] on input "[GEOGRAPHIC_DATA]" at bounding box center [353, 212] width 112 height 16
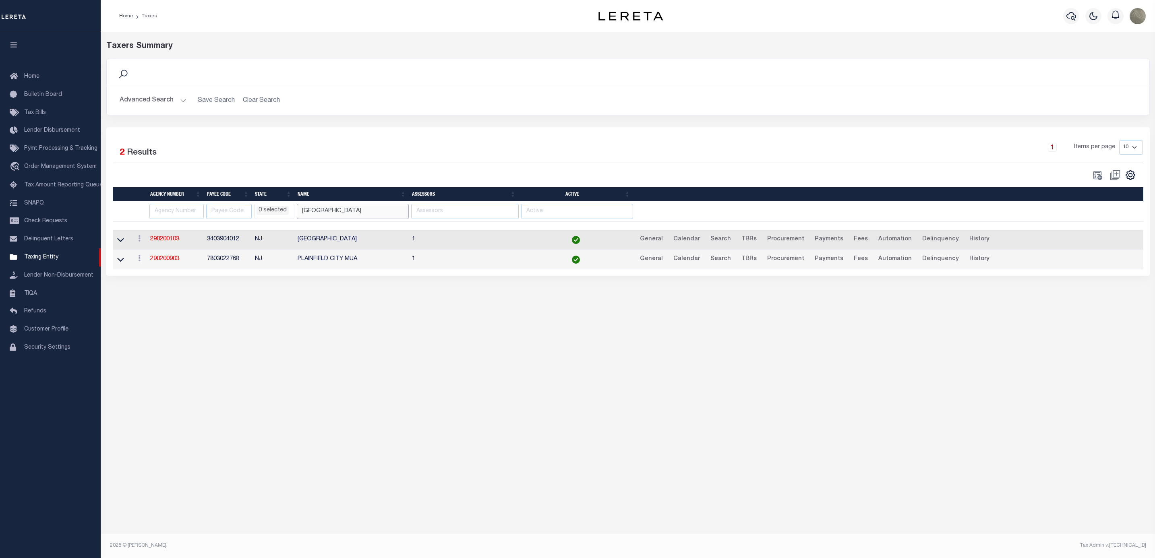
click at [364, 213] on input "[GEOGRAPHIC_DATA]" at bounding box center [353, 212] width 112 height 16
click at [395, 145] on div "1 Items per page 10 25 50 100" at bounding box center [757, 150] width 769 height 21
select select
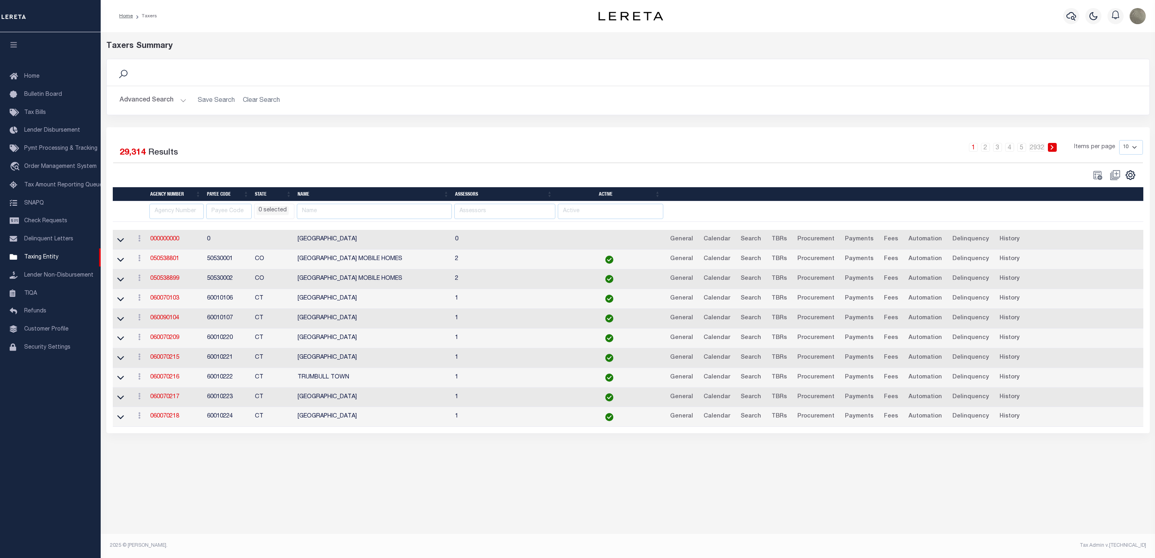
click at [353, 138] on div "1 Selected 29,314 Results 1 2 3 4 5 … 2932 Items per page 10 25 50 100" at bounding box center [627, 280] width 1043 height 306
click at [335, 152] on div "1 Selected 29,314 Results" at bounding box center [237, 151] width 248 height 23
drag, startPoint x: 195, startPoint y: 173, endPoint x: 205, endPoint y: 178, distance: 11.9
click at [392, 213] on input "text" at bounding box center [374, 212] width 155 height 16
paste input "[GEOGRAPHIC_DATA]"
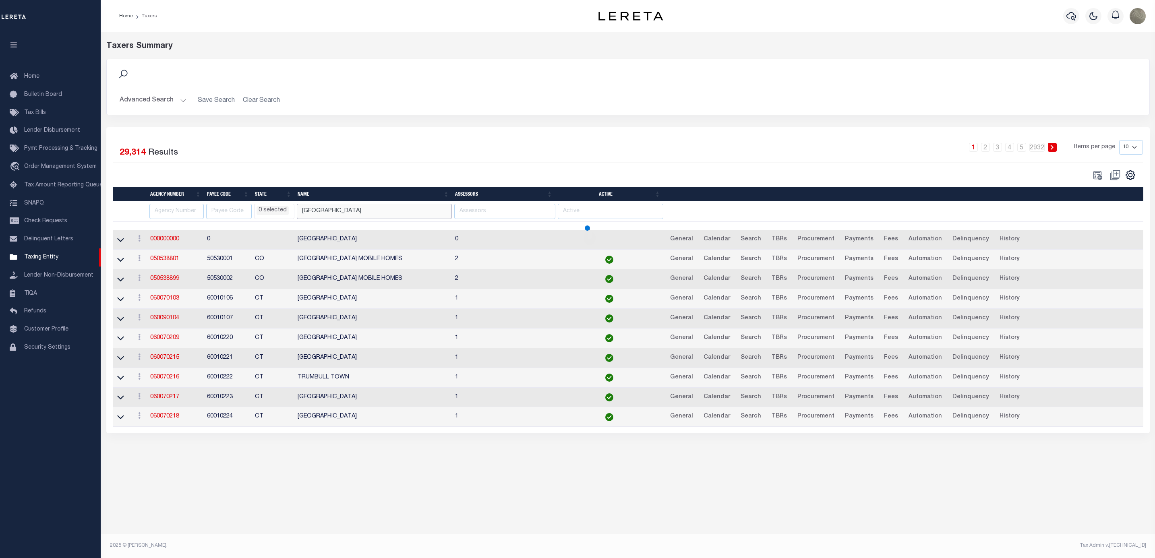
type input "[GEOGRAPHIC_DATA]"
select select
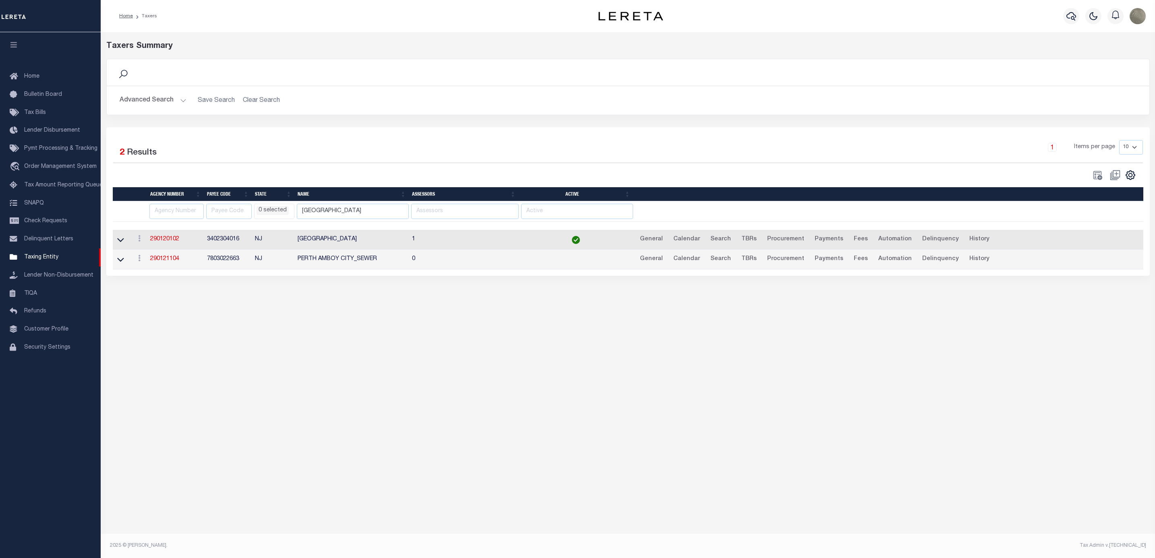
select select
drag, startPoint x: 208, startPoint y: 244, endPoint x: 238, endPoint y: 244, distance: 30.6
click at [238, 244] on td "3402304016" at bounding box center [228, 240] width 48 height 20
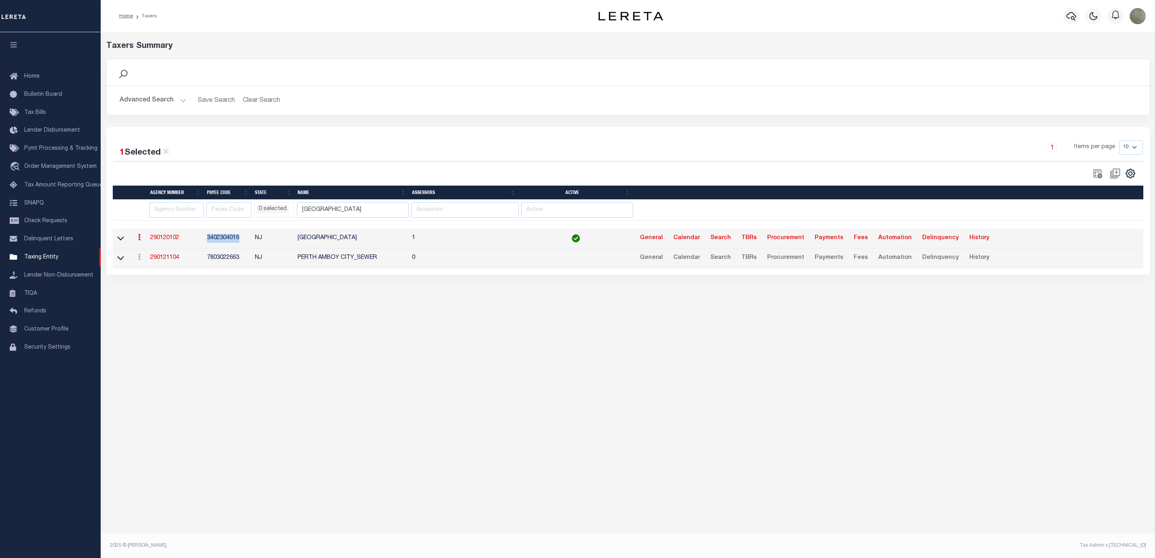
copy td "3402304016"
click at [342, 211] on input "[GEOGRAPHIC_DATA]" at bounding box center [353, 210] width 112 height 16
click at [342, 210] on input "[GEOGRAPHIC_DATA]" at bounding box center [353, 210] width 112 height 16
click at [360, 172] on div at bounding box center [370, 173] width 515 height 11
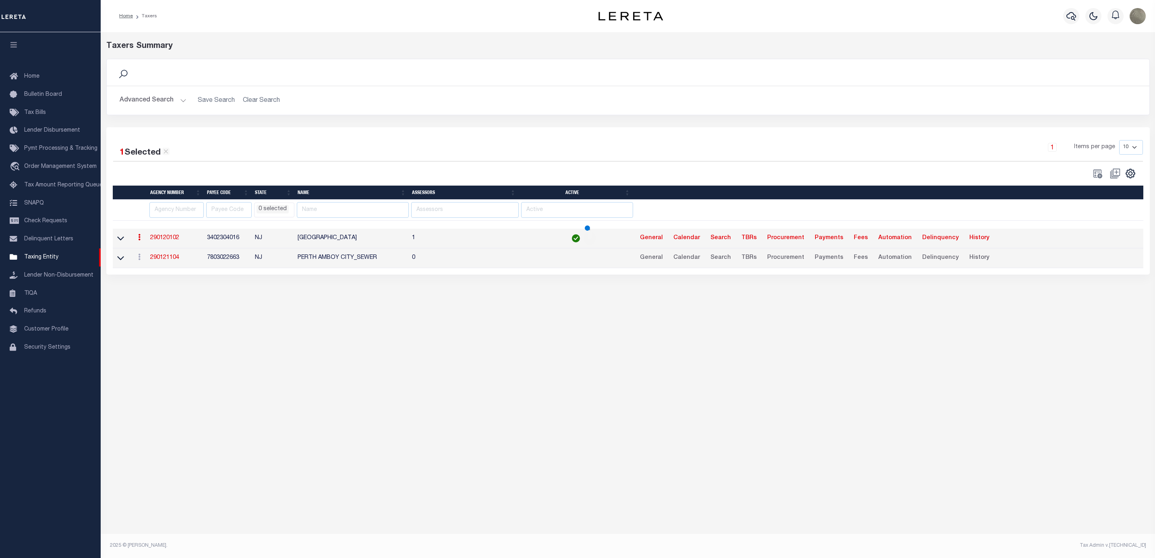
select select
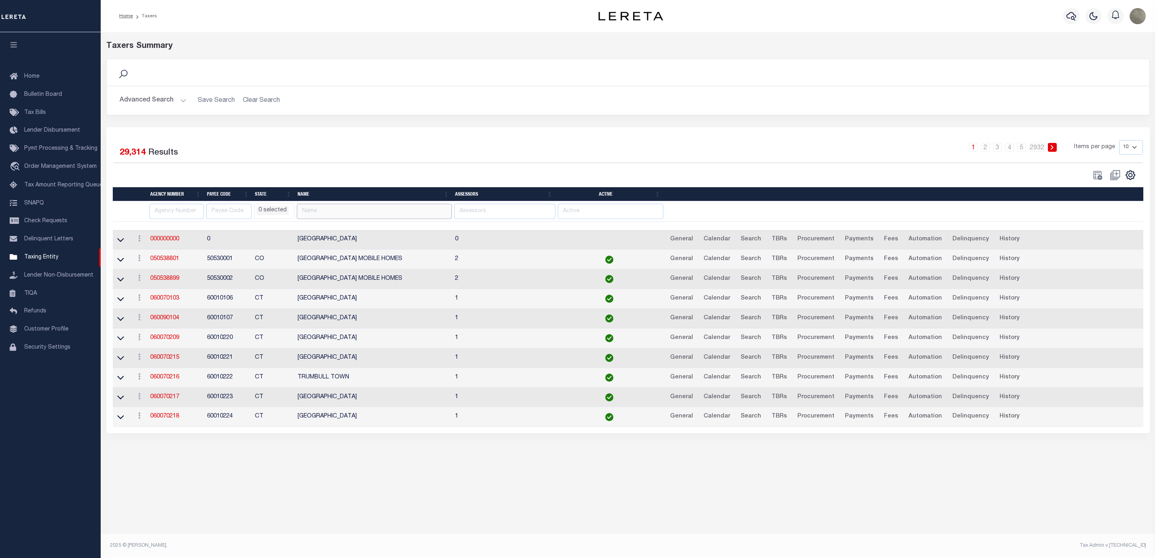
click at [361, 216] on input "text" at bounding box center [374, 212] width 155 height 16
type input "[GEOGRAPHIC_DATA]"
click at [368, 177] on div at bounding box center [370, 175] width 515 height 11
select select
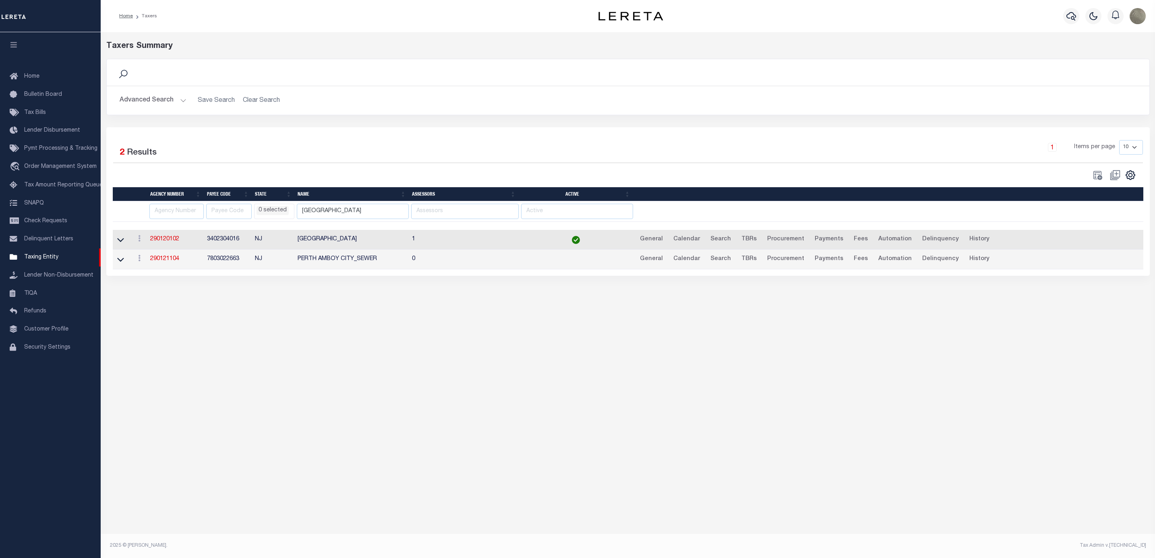
drag, startPoint x: 413, startPoint y: 136, endPoint x: 400, endPoint y: 134, distance: 13.0
click at [413, 136] on div "1 Selected 2 Results 1 Items per page 10 25 50 100" at bounding box center [627, 201] width 1043 height 149
click at [372, 214] on input "[GEOGRAPHIC_DATA]" at bounding box center [353, 212] width 112 height 16
click at [373, 213] on input "[GEOGRAPHIC_DATA]" at bounding box center [353, 212] width 112 height 16
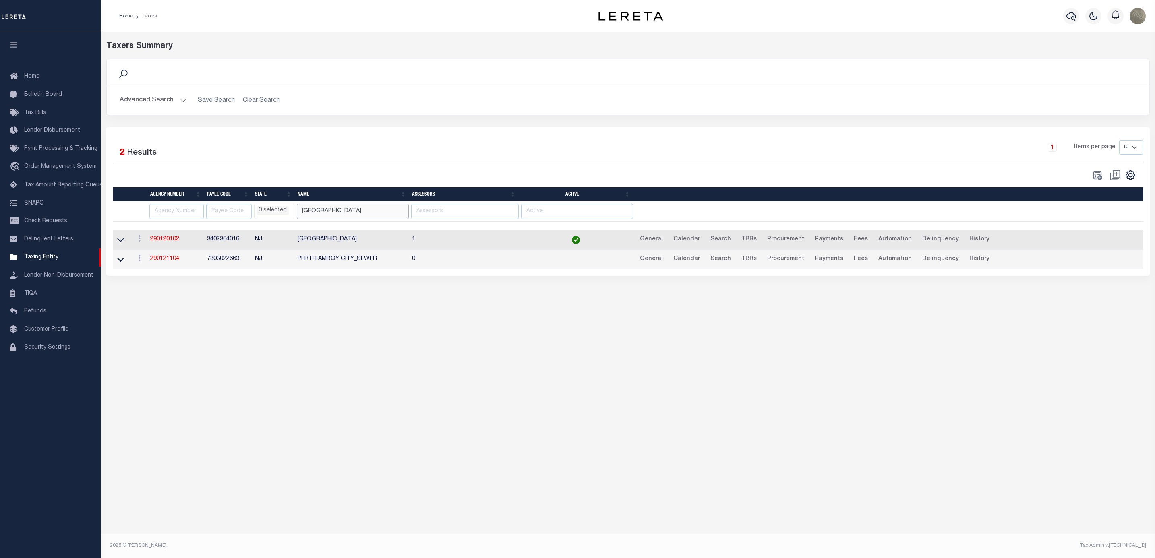
click at [374, 213] on input "[GEOGRAPHIC_DATA]" at bounding box center [353, 212] width 112 height 16
click at [375, 212] on input "[GEOGRAPHIC_DATA]" at bounding box center [353, 212] width 112 height 16
select select
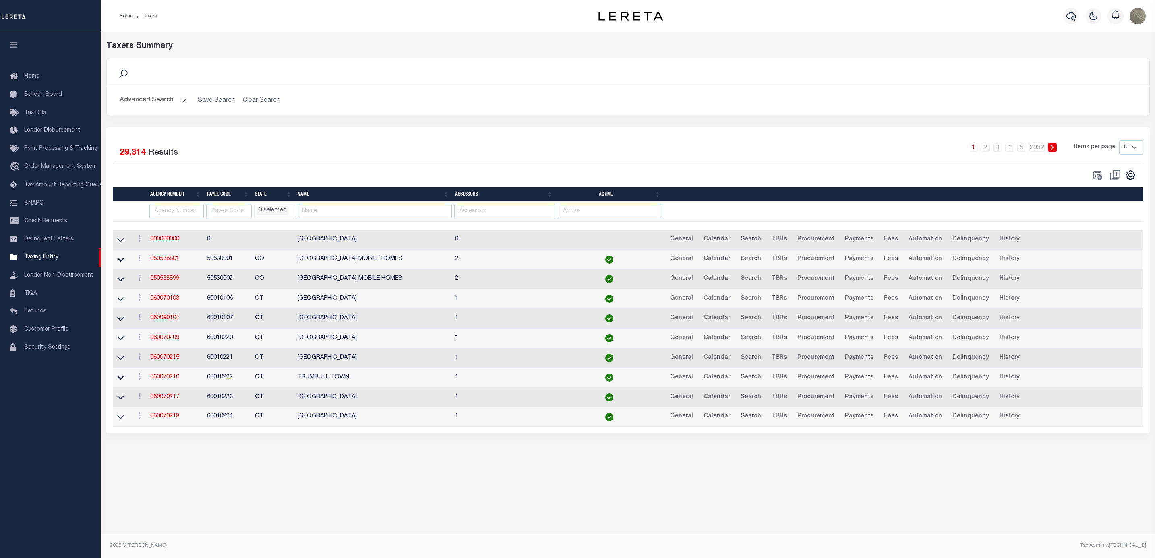
click at [387, 161] on div "1 2 3 4 5 … 2932 Items per page 10 25 50 100" at bounding box center [757, 150] width 769 height 21
select select
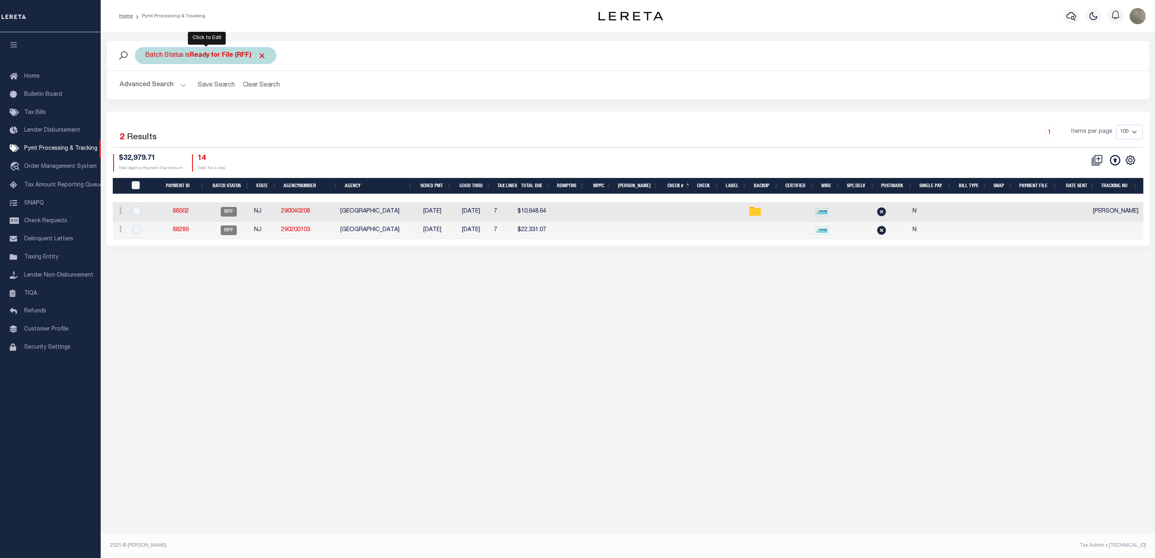
click at [184, 57] on div "Batch Status is Ready for File (RFF)" at bounding box center [205, 55] width 141 height 17
select select "RFF"
click at [199, 97] on select "Awaiting Funds (AWF) Cleared and Complete (CAC) New Check Needed (NCN) Payment …" at bounding box center [204, 94] width 118 height 15
click at [176, 383] on div "Batch Status is Ready for File (RFF) Is Contains Awaiting Funds (AWF) Cleared a…" at bounding box center [628, 283] width 1054 height 502
click at [218, 53] on b "Ready for File (RFF)" at bounding box center [228, 55] width 77 height 6
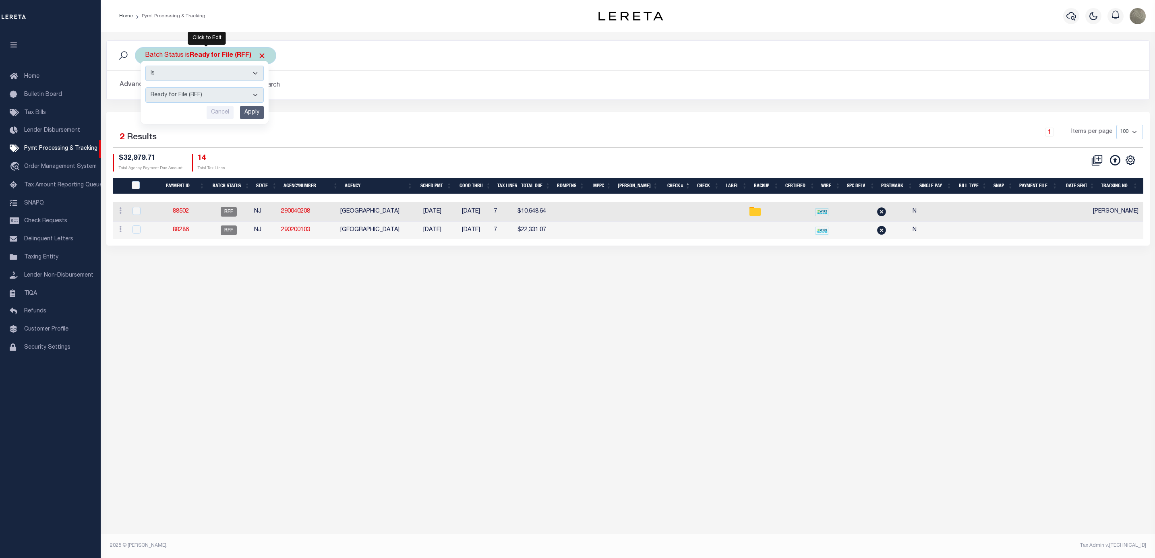
click at [179, 97] on select "Awaiting Funds (AWF) Cleared and Complete (CAC) New Check Needed (NCN) Payment …" at bounding box center [204, 94] width 118 height 15
select select "SFP"
click at [145, 88] on select "Awaiting Funds (AWF) Cleared and Complete (CAC) New Check Needed (NCN) Payment …" at bounding box center [204, 94] width 118 height 15
click at [250, 114] on input "Apply" at bounding box center [252, 112] width 24 height 13
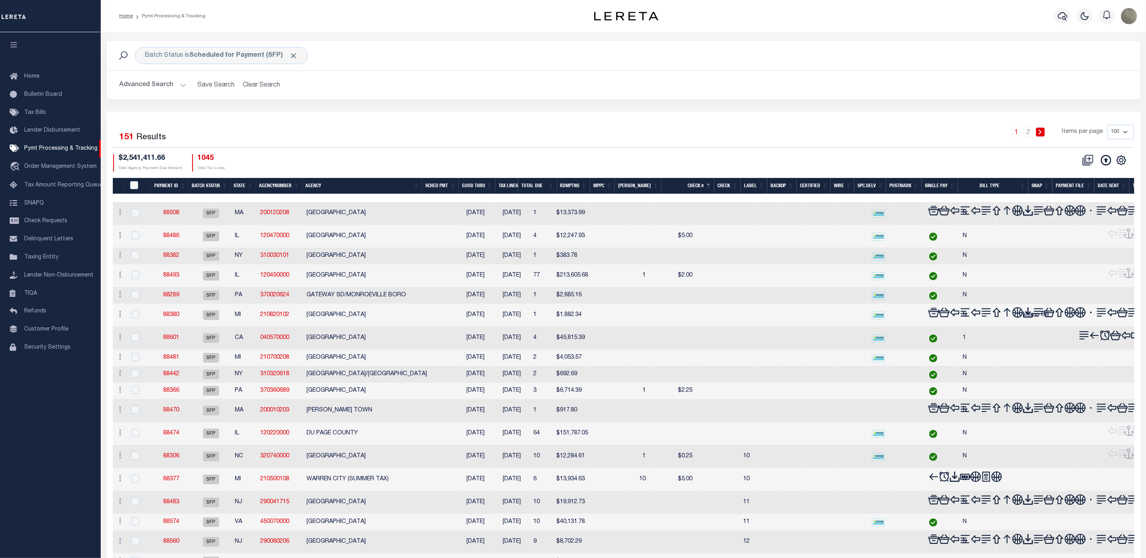
click at [344, 105] on div "Batch Status is Scheduled for Payment (SFP) Search Advanced Search Save Search …" at bounding box center [623, 76] width 1046 height 72
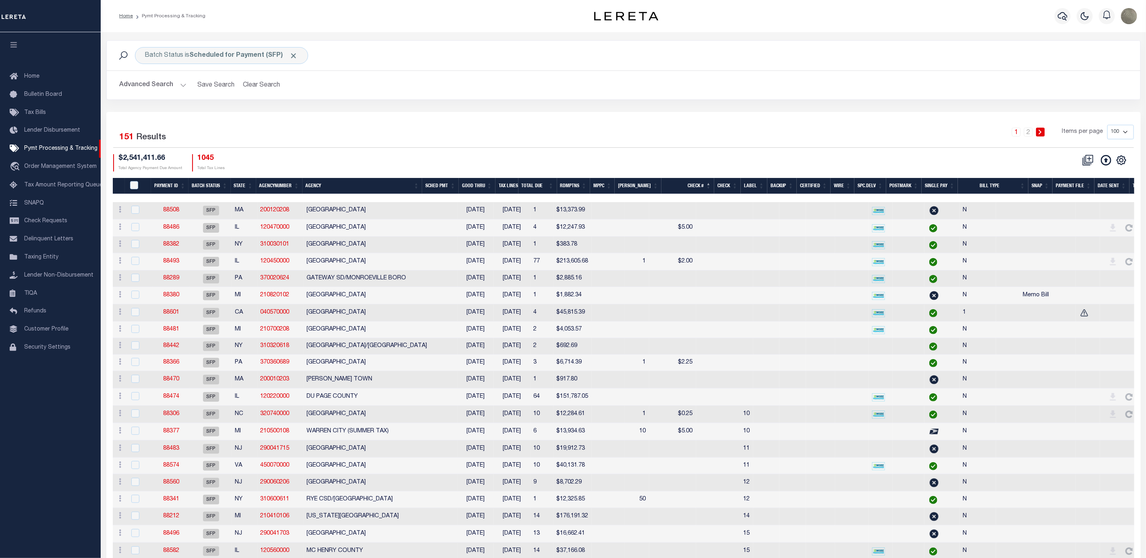
click at [1120, 166] on div "CSV Export Selected Print Show Filter Show Search Columns 0: 1: PayeePmtBatchSt…" at bounding box center [1103, 160] width 49 height 12
click at [1122, 161] on icon "" at bounding box center [1121, 160] width 10 height 10
click at [1077, 221] on span "Show Filter" at bounding box center [1072, 220] width 30 height 6
select select
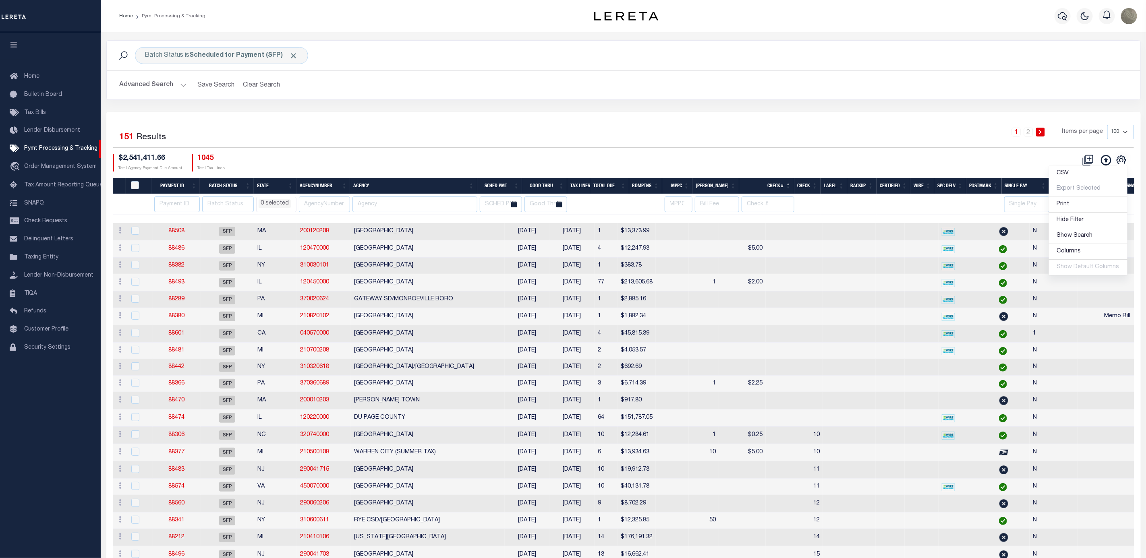
click at [397, 203] on input "text" at bounding box center [414, 205] width 125 height 16
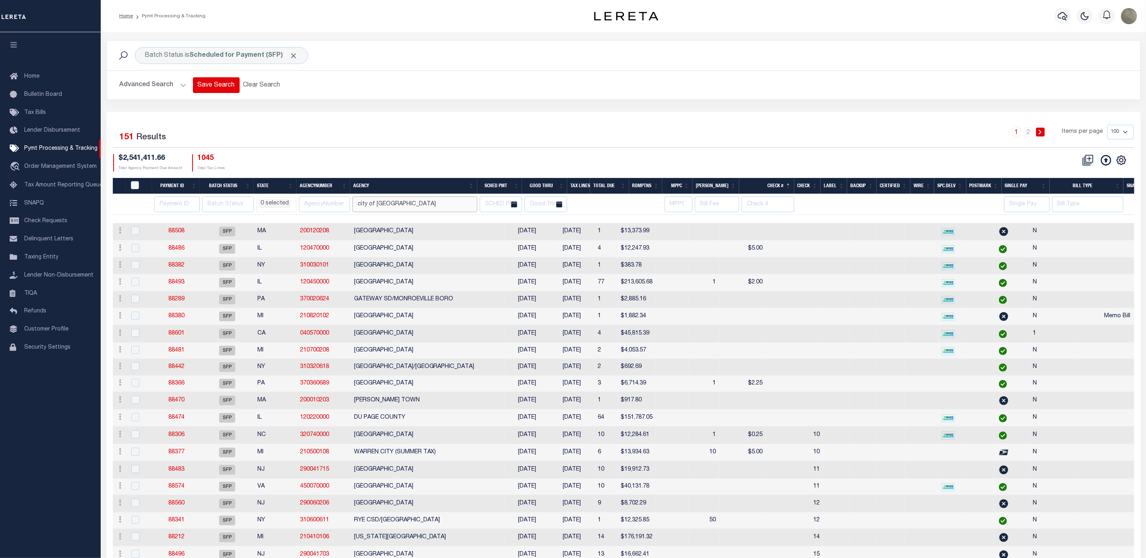
type input "city of perth"
select select
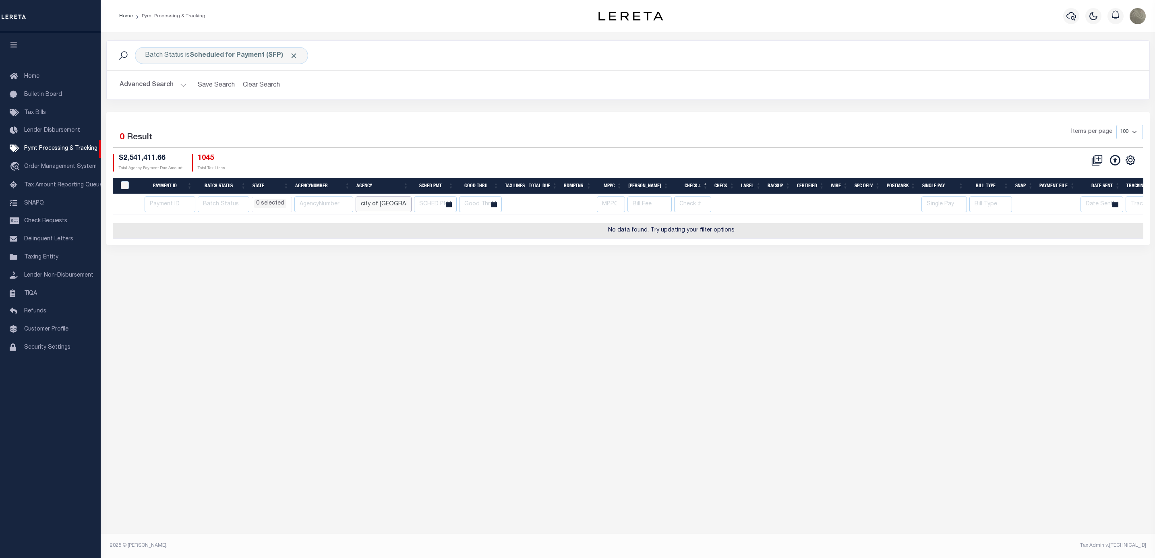
click at [383, 204] on input "city of perth" at bounding box center [384, 205] width 56 height 16
type input "perth amboy"
select select
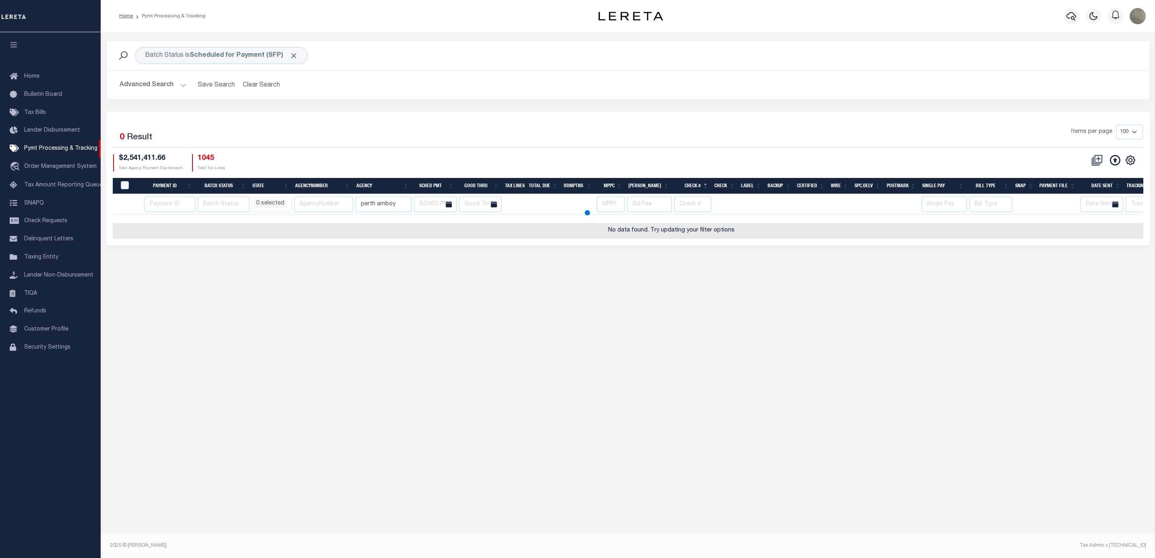
select select
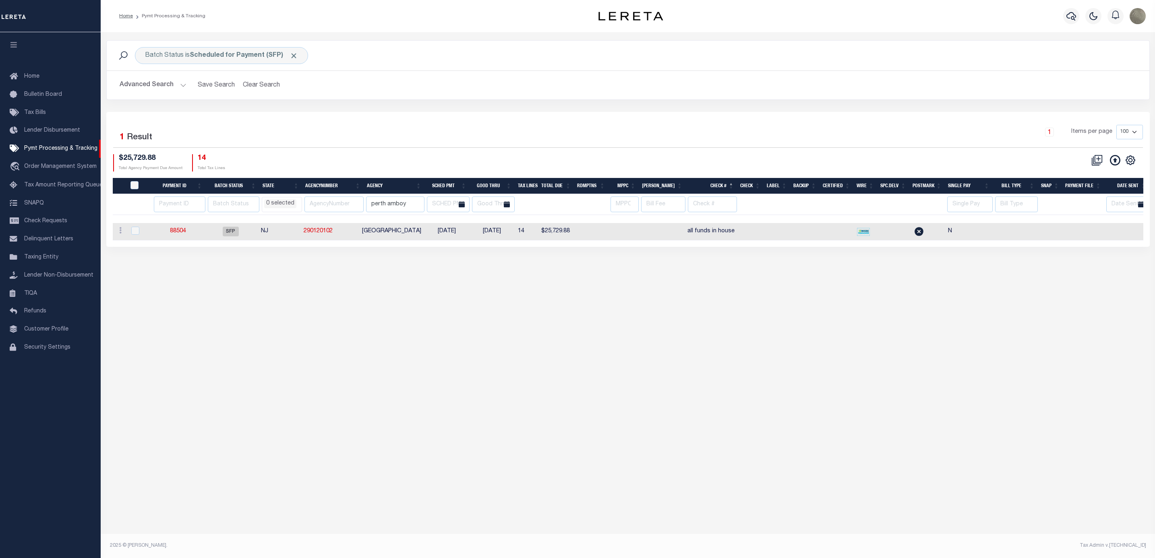
drag, startPoint x: 358, startPoint y: 301, endPoint x: 362, endPoint y: 298, distance: 6.0
click at [358, 302] on div "Batch Status is Scheduled for Payment (SFP) Search Advanced Search Save Search …" at bounding box center [628, 283] width 1054 height 502
click at [170, 231] on td "88504" at bounding box center [179, 231] width 52 height 17
checkbox input "true"
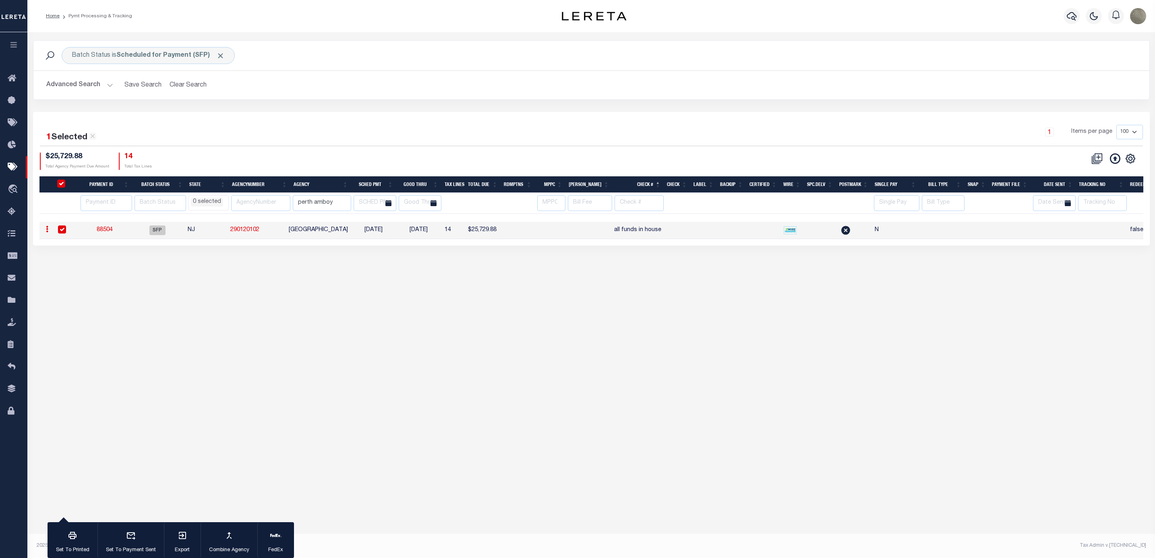
click at [106, 229] on link "88504" at bounding box center [105, 230] width 16 height 6
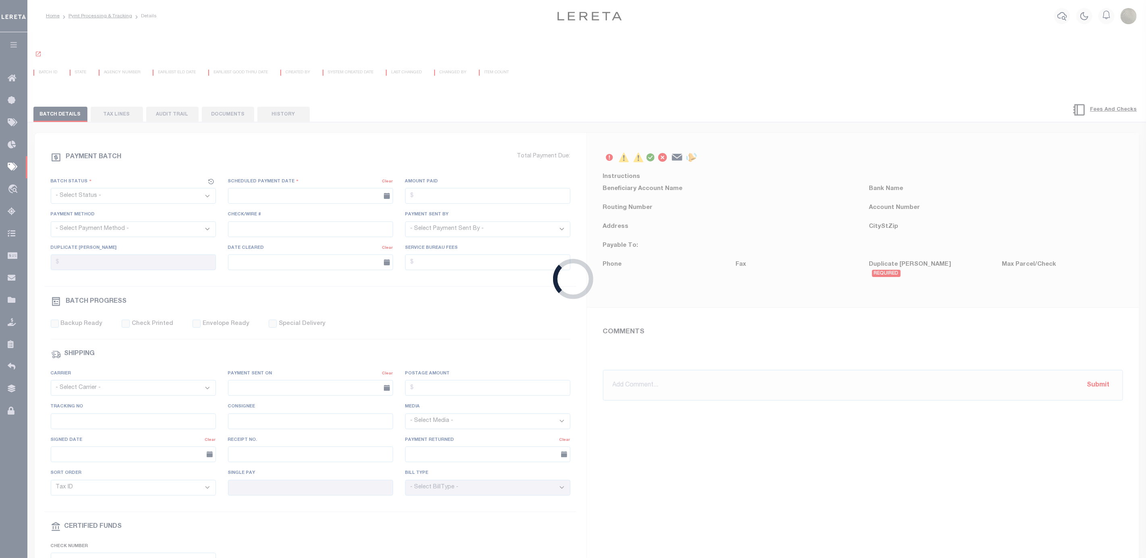
select select "SFP"
type input "08/14/2025"
type input "all funds in house"
type input "N"
radio input "true"
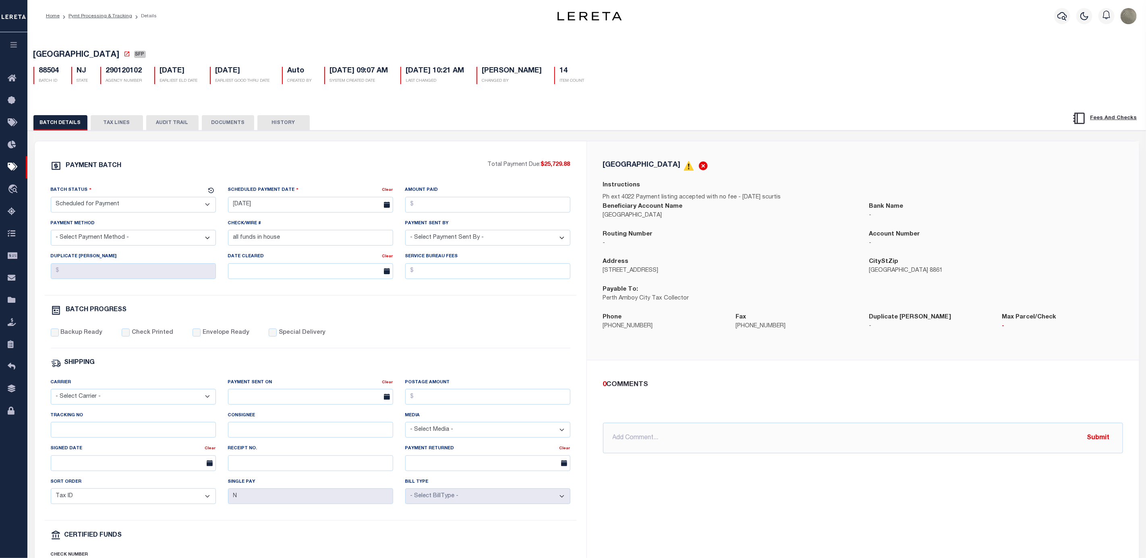
click at [138, 206] on select "- Select Status - Scheduled for Payment Ready For Payment Payment Sent Cleared …" at bounding box center [133, 205] width 165 height 16
select select "RFF"
click at [51, 199] on select "- Select Status - Scheduled for Payment Ready For Payment Payment Sent Cleared …" at bounding box center [133, 205] width 165 height 16
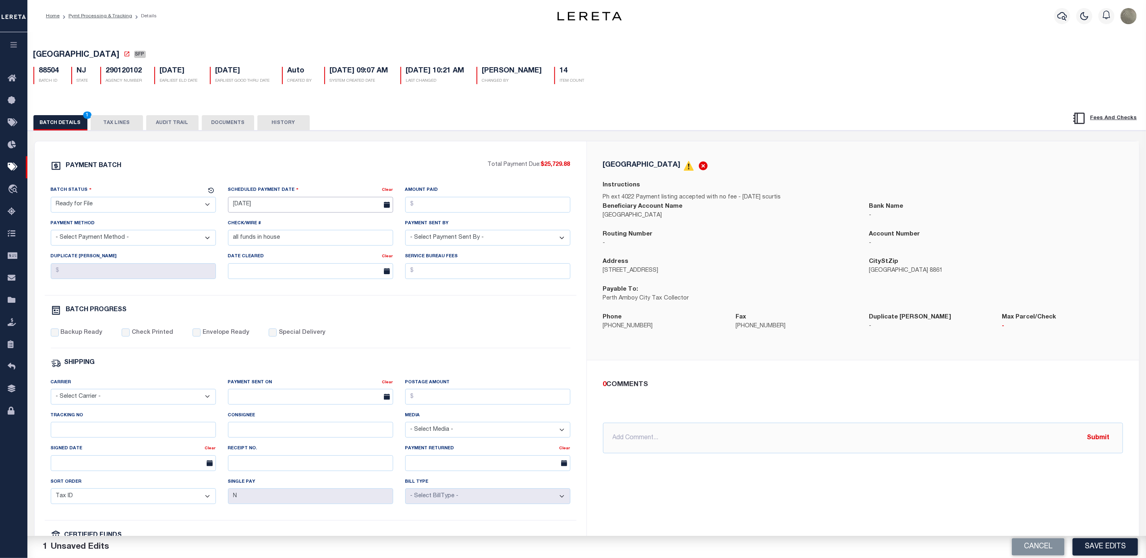
click at [261, 212] on body "Home Pymt Processing & Tracking Details" at bounding box center [573, 338] width 1146 height 676
click at [308, 296] on span "21" at bounding box center [308, 300] width 16 height 16
click at [275, 207] on input "[DATE]" at bounding box center [310, 205] width 165 height 16
click at [319, 298] on span "22" at bounding box center [325, 300] width 16 height 16
type input "[DATE]"
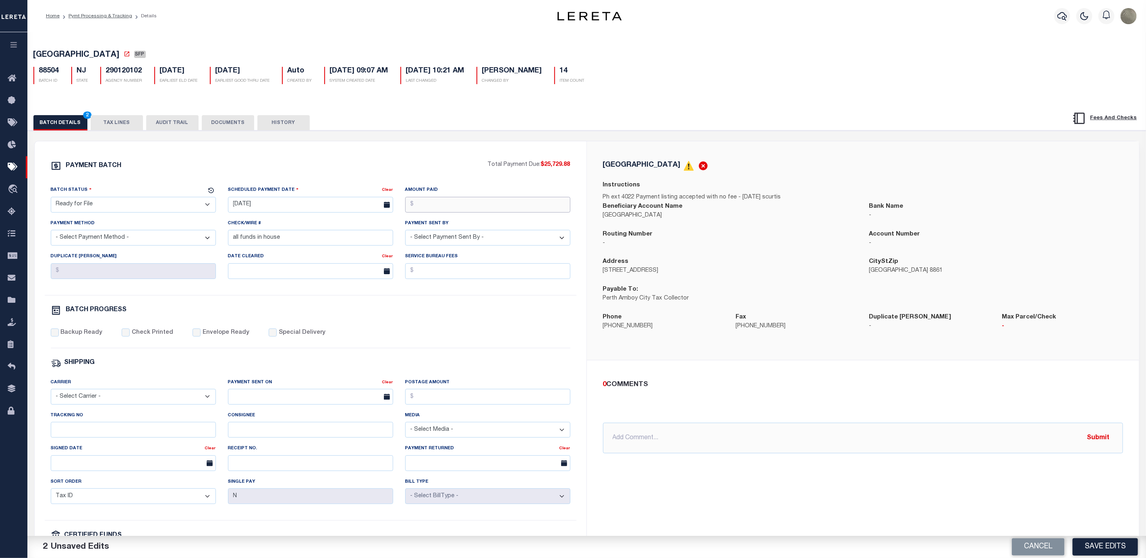
click at [435, 201] on input "Amount Paid" at bounding box center [487, 205] width 165 height 16
type input "$25,729.88"
click at [464, 245] on select "- Select Payment Sent By - Aakash Patel Abdul Muzain Adams, Pamela S Adhikary R…" at bounding box center [487, 238] width 165 height 16
select select "[PERSON_NAME]"
click at [405, 233] on select "- Select Payment Sent By - Aakash Patel Abdul Muzain Adams, Pamela S Adhikary R…" at bounding box center [487, 238] width 165 height 16
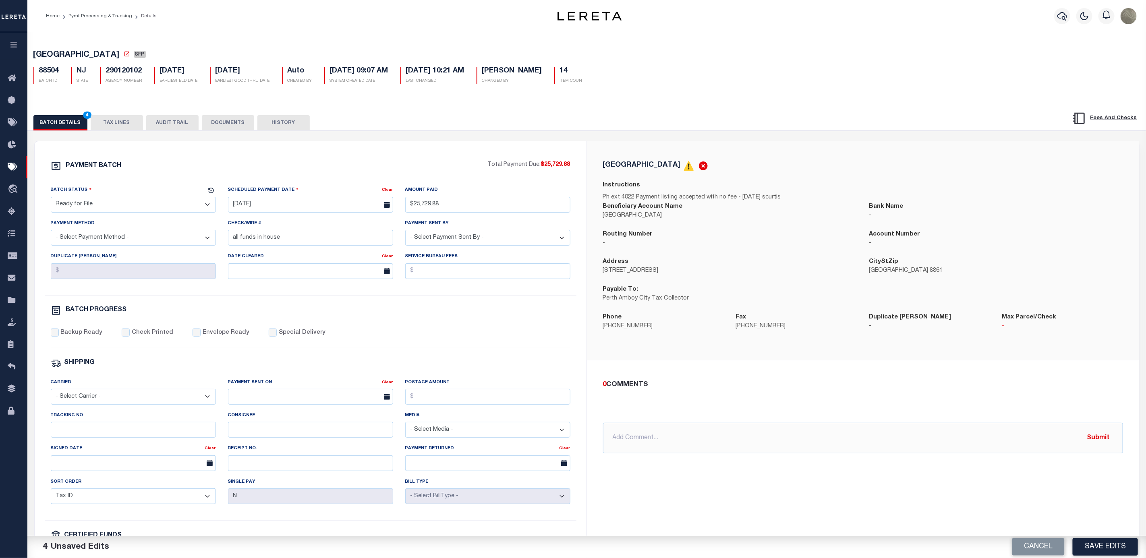
click at [160, 249] on div "Payment Method - Select Payment Method - ACH Certified Check Check Direct Depos…" at bounding box center [133, 235] width 177 height 33
click at [138, 242] on select "- Select Payment Method - ACH Certified Check Check Direct Deposit Wire Transfer" at bounding box center [133, 238] width 165 height 16
select select "TRA"
click at [51, 233] on select "- Select Payment Method - ACH Certified Check Check Direct Deposit Wire Transfer" at bounding box center [133, 238] width 165 height 16
click at [270, 252] on div "Check/Wire # all funds in house" at bounding box center [310, 235] width 177 height 33
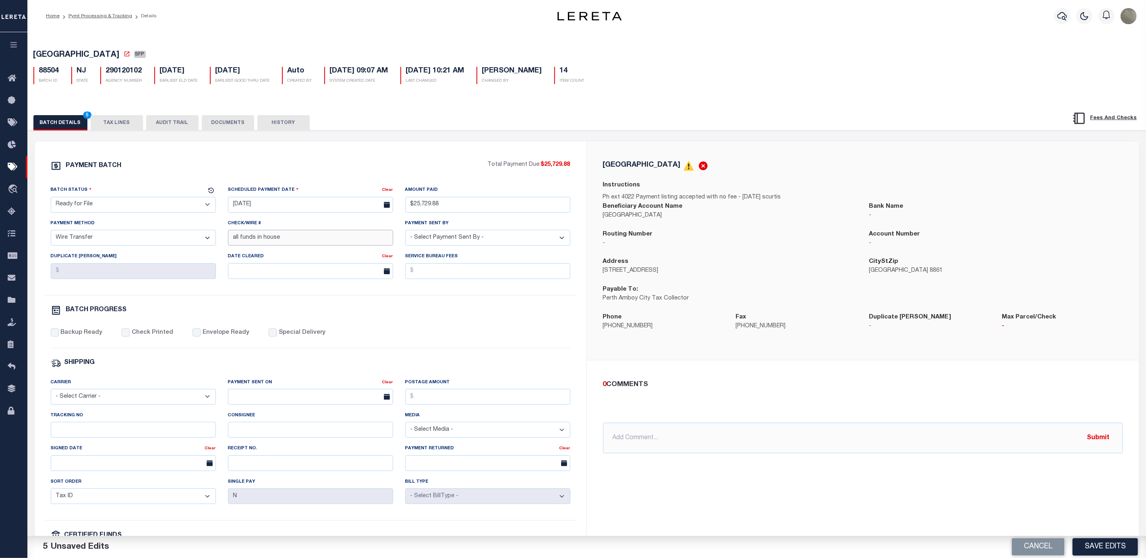
click at [276, 244] on input "all funds in house" at bounding box center [310, 238] width 165 height 16
click at [1122, 549] on button "Save Edits" at bounding box center [1104, 546] width 65 height 17
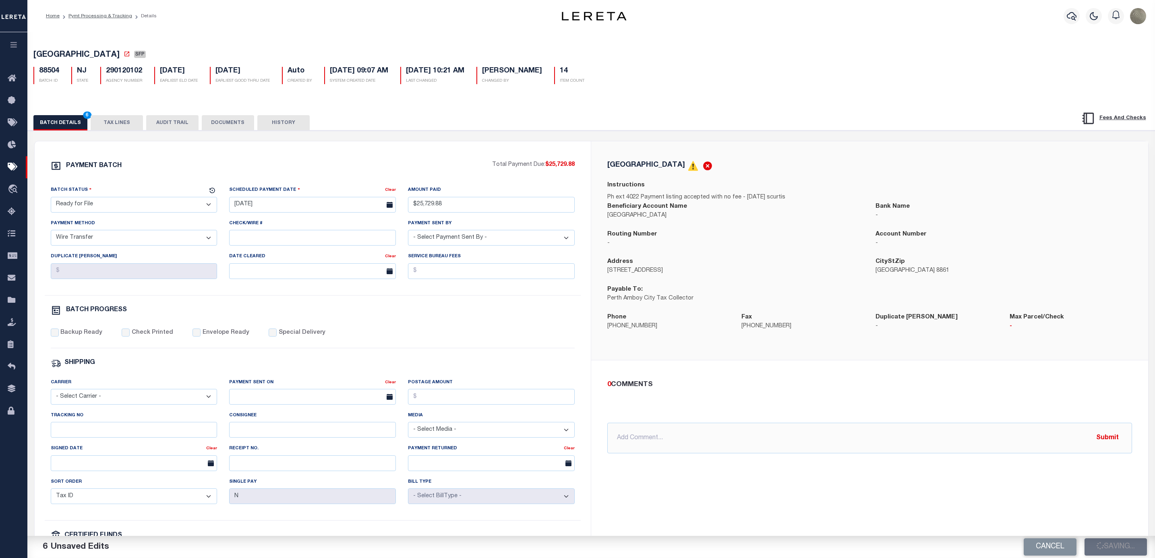
select select
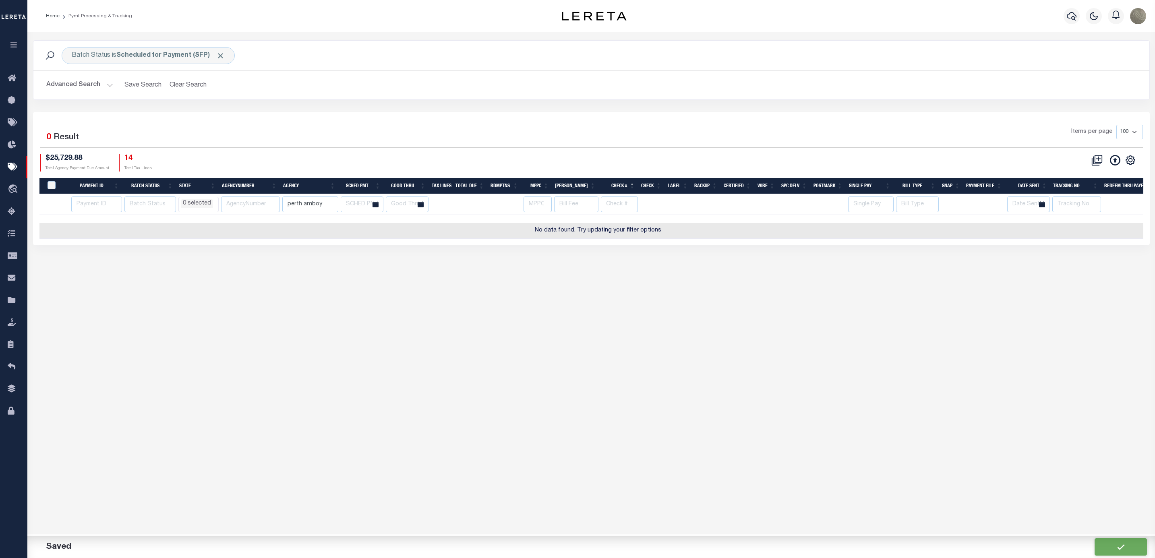
click at [482, 153] on div "1 Selected 0 Result Items per page 100 200 500 1000 $25,729.88 Total Agency Pay…" at bounding box center [591, 148] width 1116 height 46
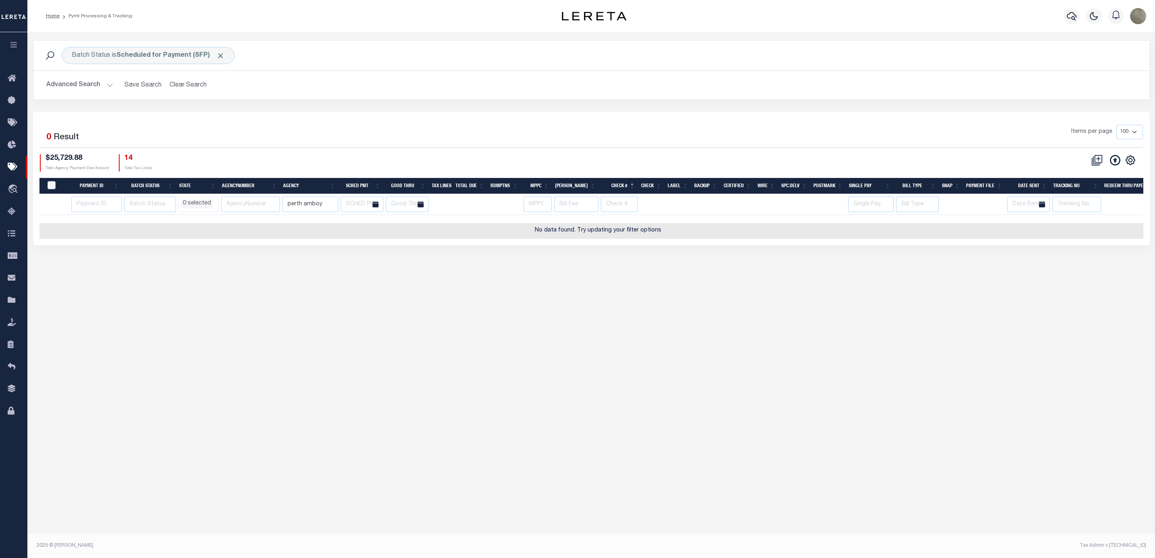
click at [141, 65] on div "Batch Status is Scheduled for Payment (SFP) Search" at bounding box center [591, 56] width 1116 height 30
click at [141, 63] on div "Batch Status is Scheduled for Payment (SFP)" at bounding box center [148, 55] width 173 height 17
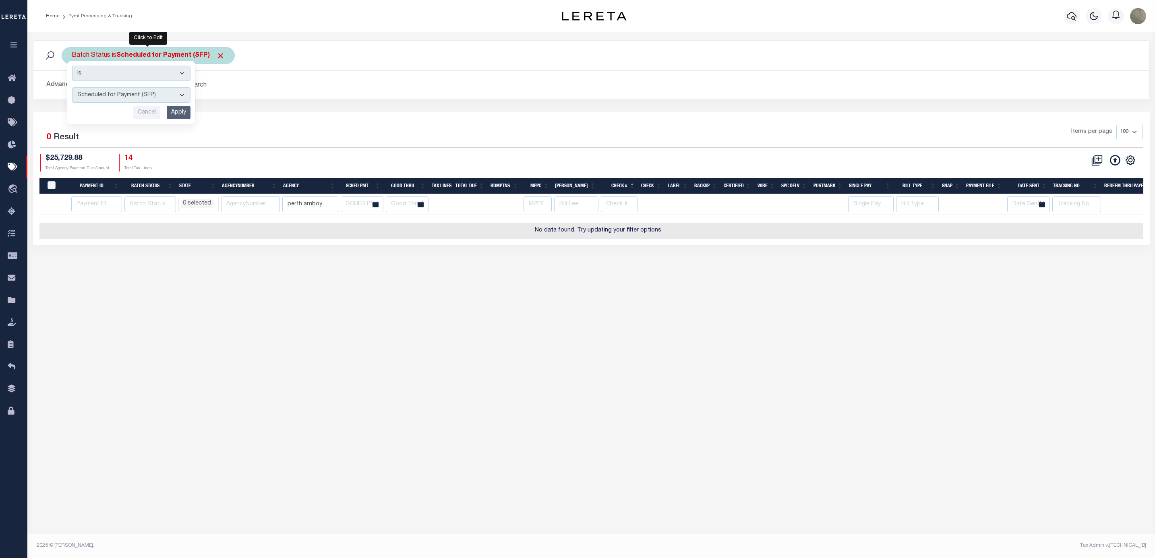
click at [127, 94] on select "Awaiting Funds (AWF) Cleared and Complete (CAC) New Check Needed (NCN) Payment …" at bounding box center [131, 94] width 118 height 15
select select "RFF"
click at [72, 88] on select "Awaiting Funds (AWF) Cleared and Complete (CAC) New Check Needed (NCN) Payment …" at bounding box center [131, 94] width 118 height 15
click at [185, 109] on input "Apply" at bounding box center [179, 112] width 24 height 13
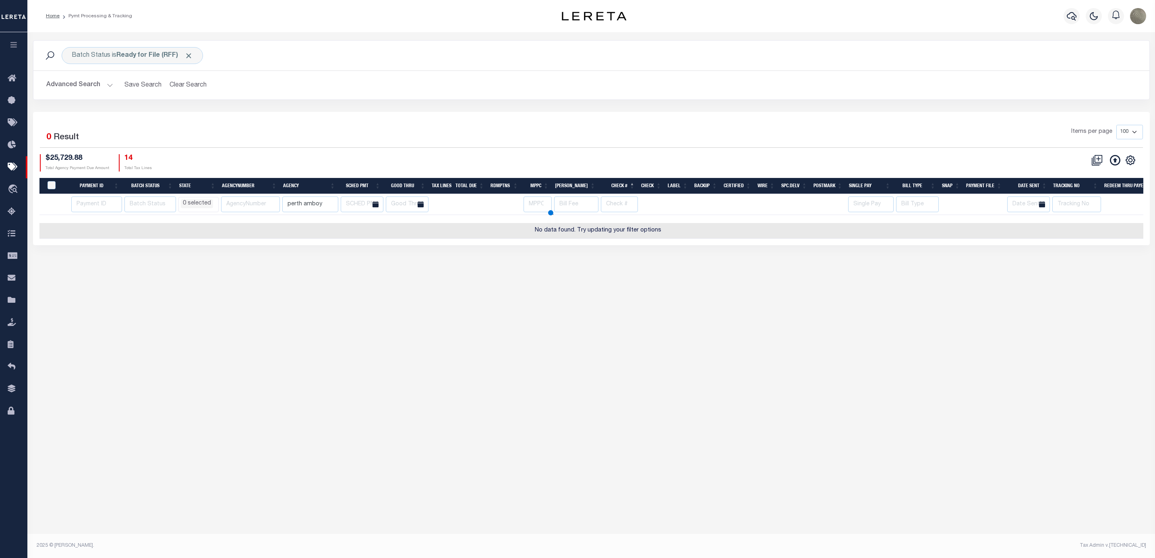
select select
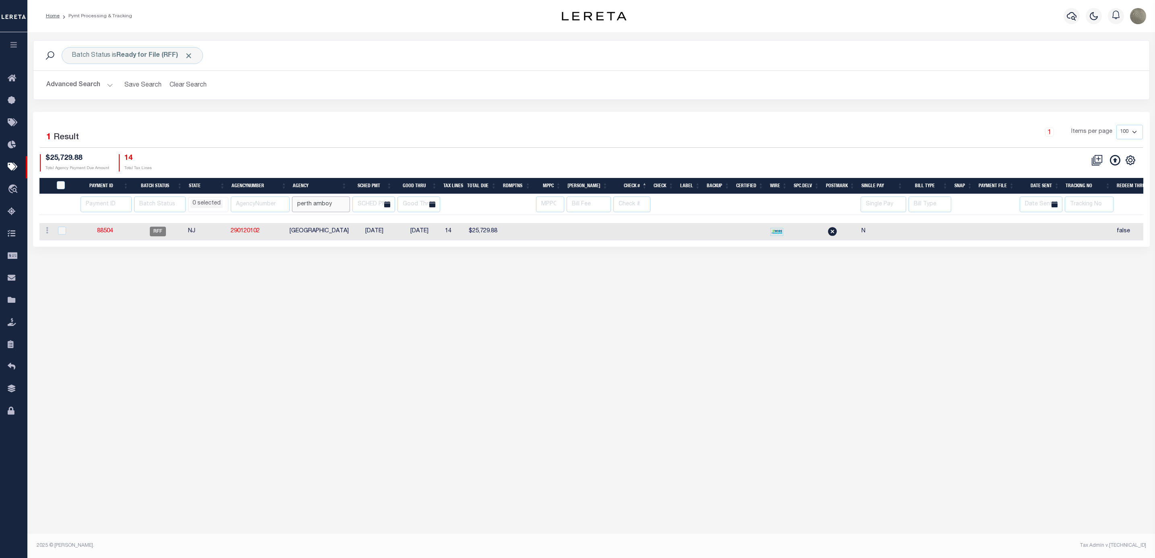
click at [338, 203] on input "perth amboy" at bounding box center [321, 205] width 58 height 16
click at [338, 202] on input "perth amboy" at bounding box center [321, 205] width 58 height 16
click at [318, 147] on div "1 Items per page 100 200 500 1000" at bounding box center [731, 136] width 836 height 23
click at [63, 57] on div "Batch Status is Ready for File (RFF)" at bounding box center [132, 55] width 141 height 17
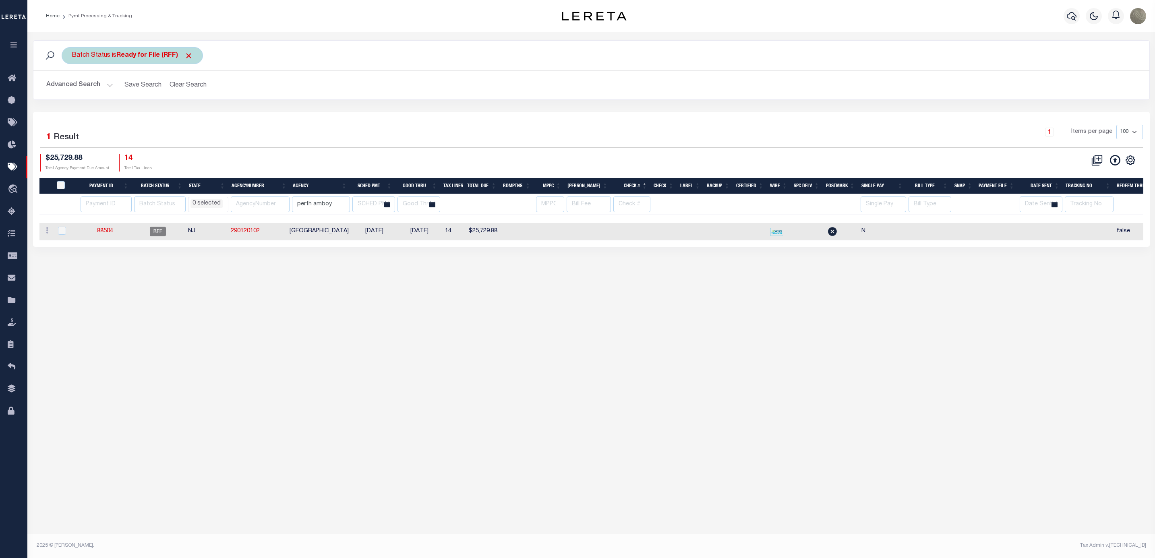
select select "RFF"
click at [145, 98] on select "Awaiting Funds (AWF) Cleared and Complete (CAC) New Check Needed (NCN) Payment …" at bounding box center [131, 94] width 118 height 15
click at [311, 212] on input "perth amboy" at bounding box center [321, 205] width 58 height 16
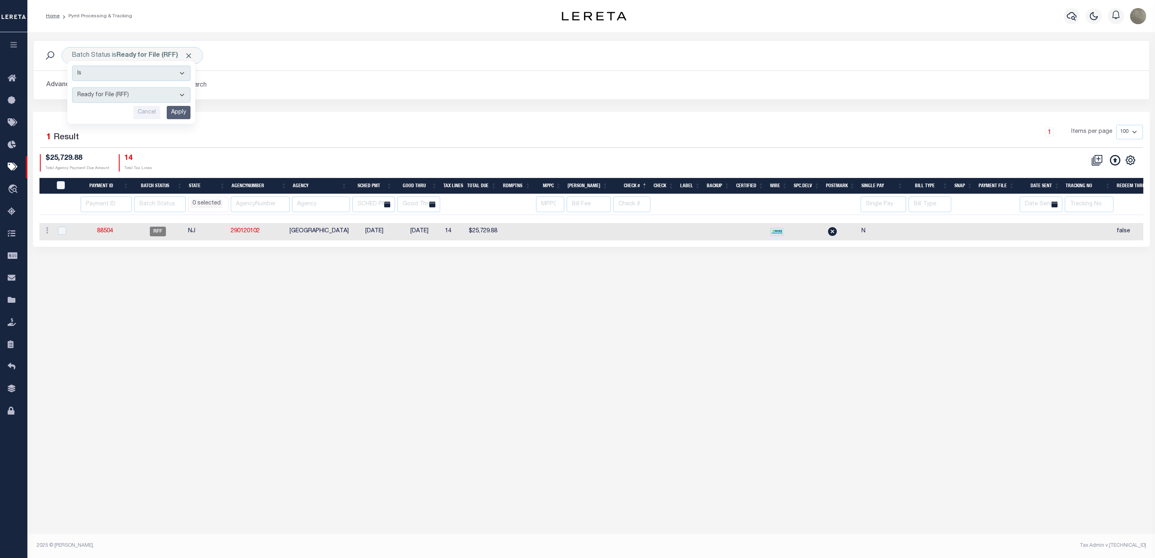
click at [367, 151] on div "1 Selected 1 Result 1 Items per page 100 200 500 1000 $25,729.88 Total Agency P…" at bounding box center [591, 148] width 1116 height 46
select select
click at [318, 207] on input "text" at bounding box center [321, 205] width 58 height 16
type input "1"
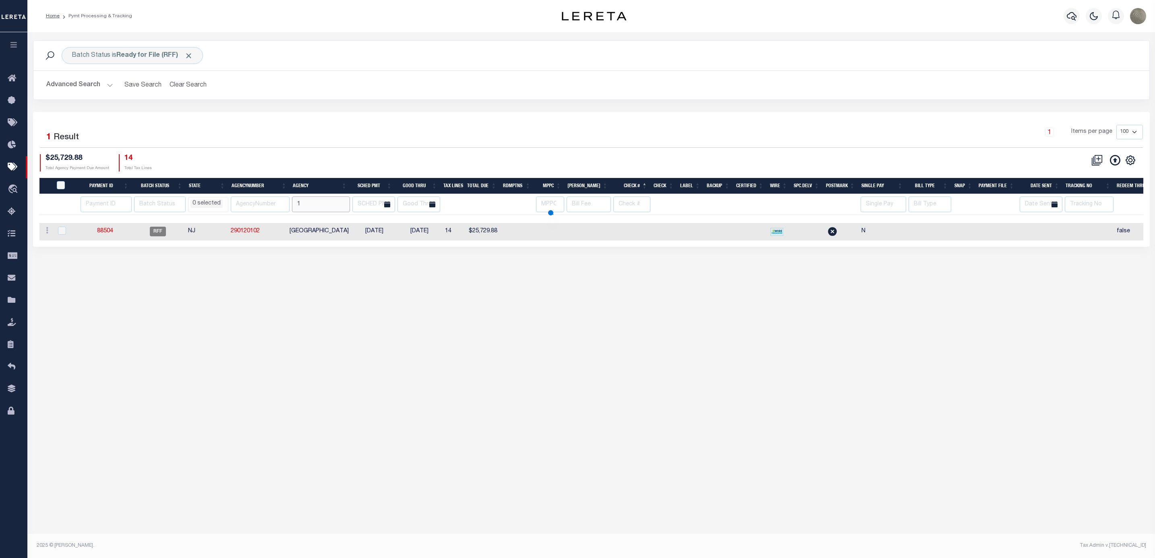
select select
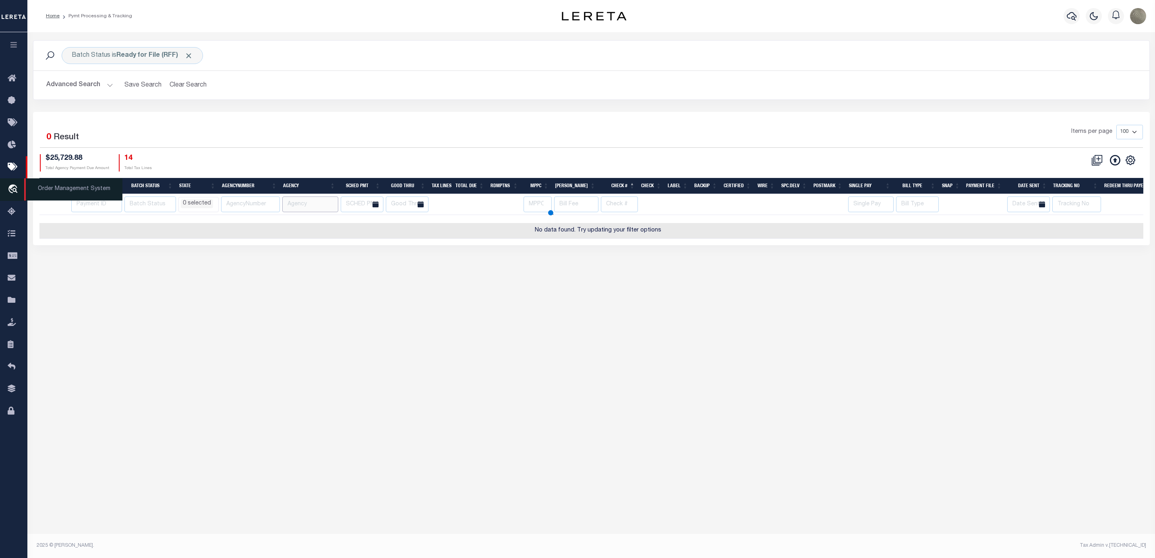
select select
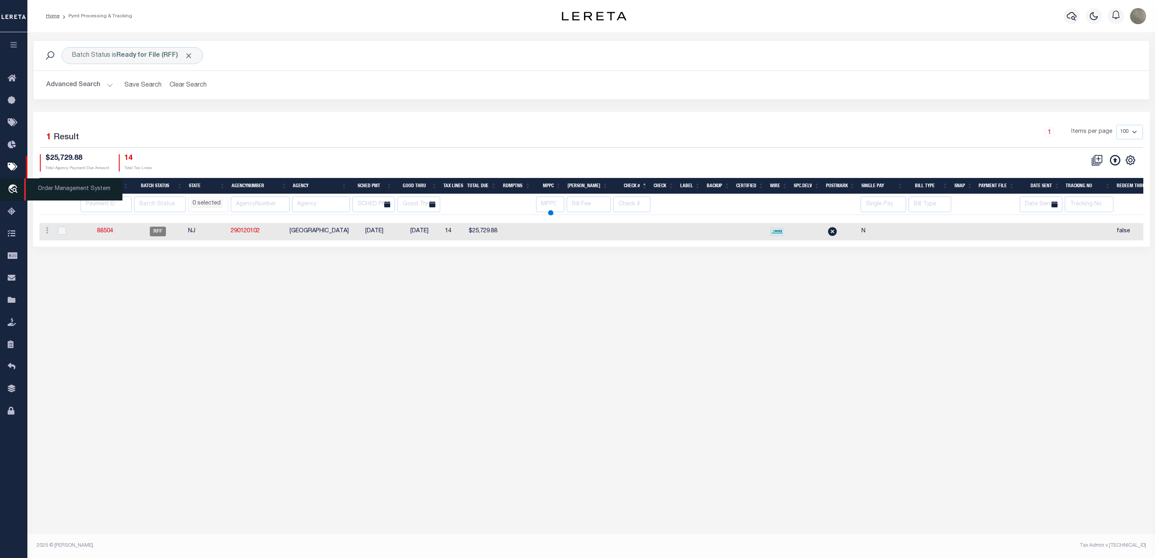
select select
click at [340, 104] on div "Batch Status is Ready for File (RFF) Is Contains Awaiting Funds (AWF) Cleared a…" at bounding box center [591, 76] width 1129 height 72
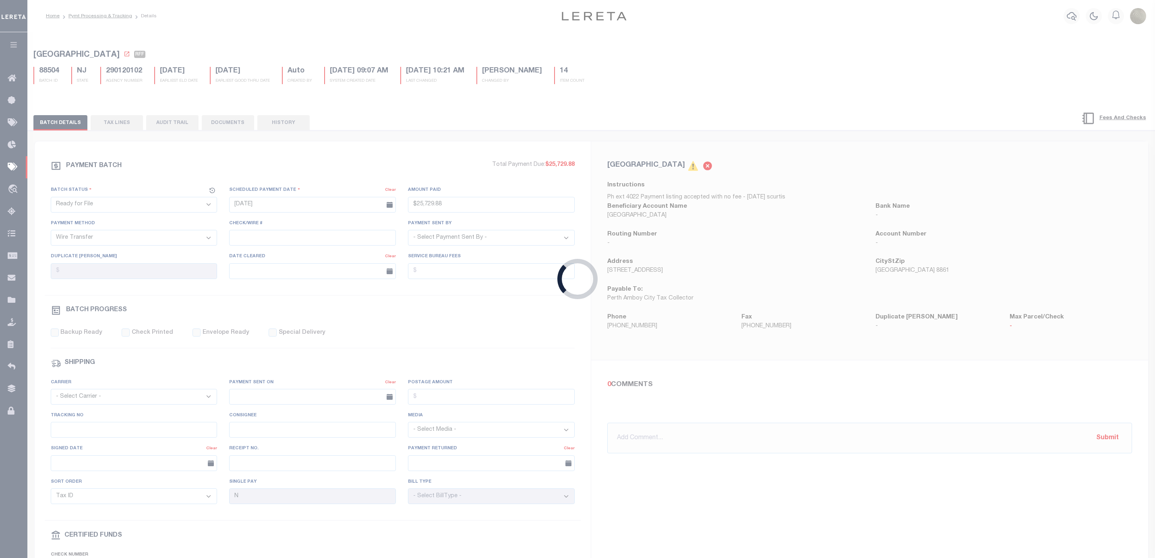
type input "$25,729.88"
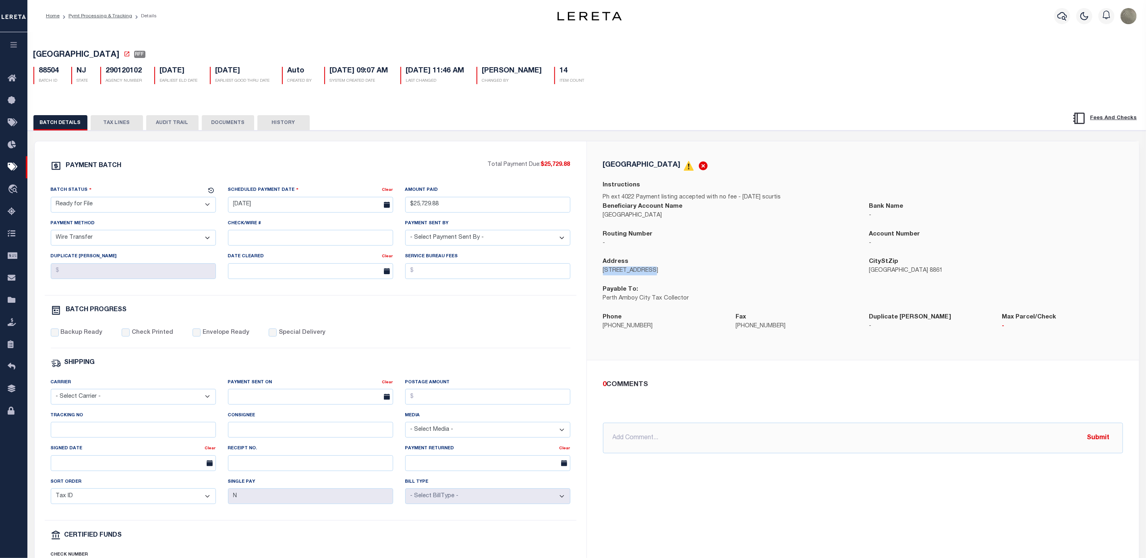
drag, startPoint x: 649, startPoint y: 279, endPoint x: 600, endPoint y: 275, distance: 49.7
click at [600, 275] on div "Address 260 High Street" at bounding box center [730, 271] width 266 height 28
drag, startPoint x: 932, startPoint y: 277, endPoint x: 867, endPoint y: 277, distance: 64.8
click at [867, 277] on div "CityStZip Perth Amboy NJ 8861" at bounding box center [996, 271] width 266 height 28
copy p "Perth Amboy NJ 8861"
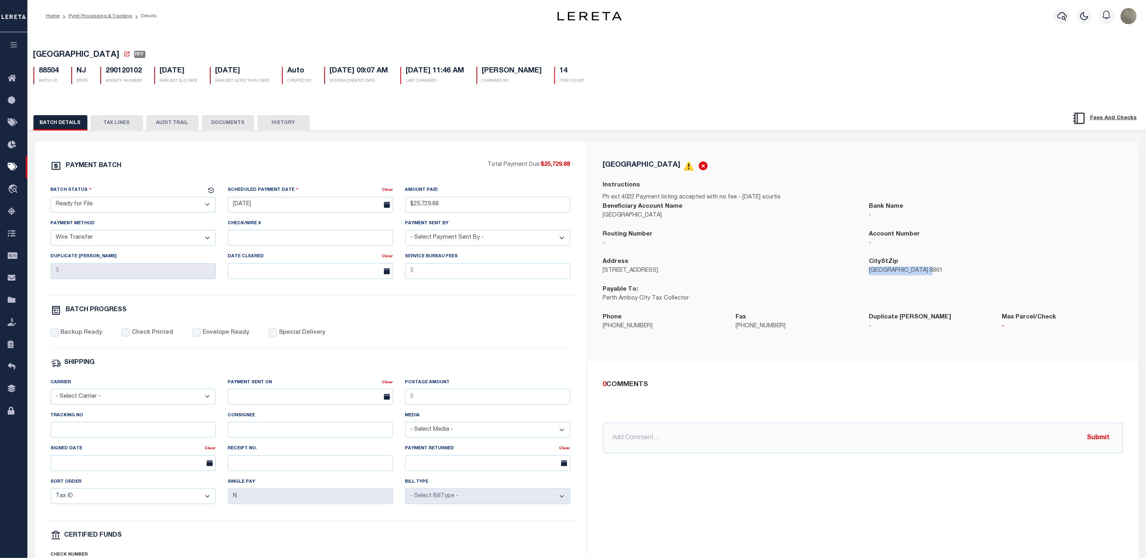
click at [129, 120] on button "TAX LINES" at bounding box center [117, 122] width 52 height 15
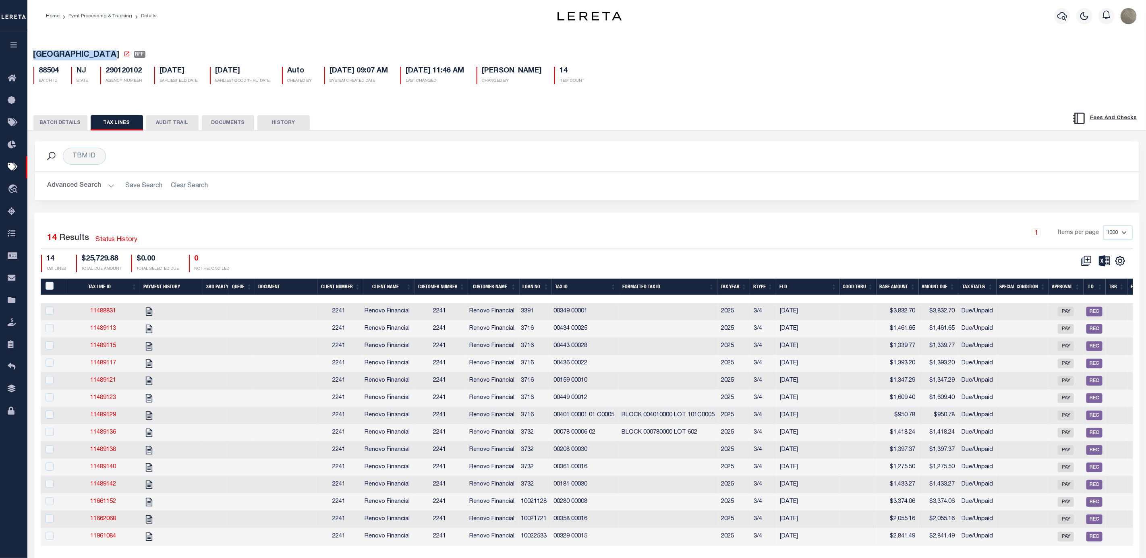
drag, startPoint x: 112, startPoint y: 54, endPoint x: 28, endPoint y: 55, distance: 84.2
click at [28, 55] on div "PERTH AMBOY CITY RFF 88504 BATCH ID NJ STATE 290120102 14" at bounding box center [587, 66] width 1126 height 50
copy span "[GEOGRAPHIC_DATA]"
click at [56, 135] on div "PAYMENT BATCH Total Payment Due: $25,729.88 Batch Status" at bounding box center [587, 357] width 1126 height 454
click at [56, 130] on button "BATCH DETAILS" at bounding box center [60, 122] width 54 height 15
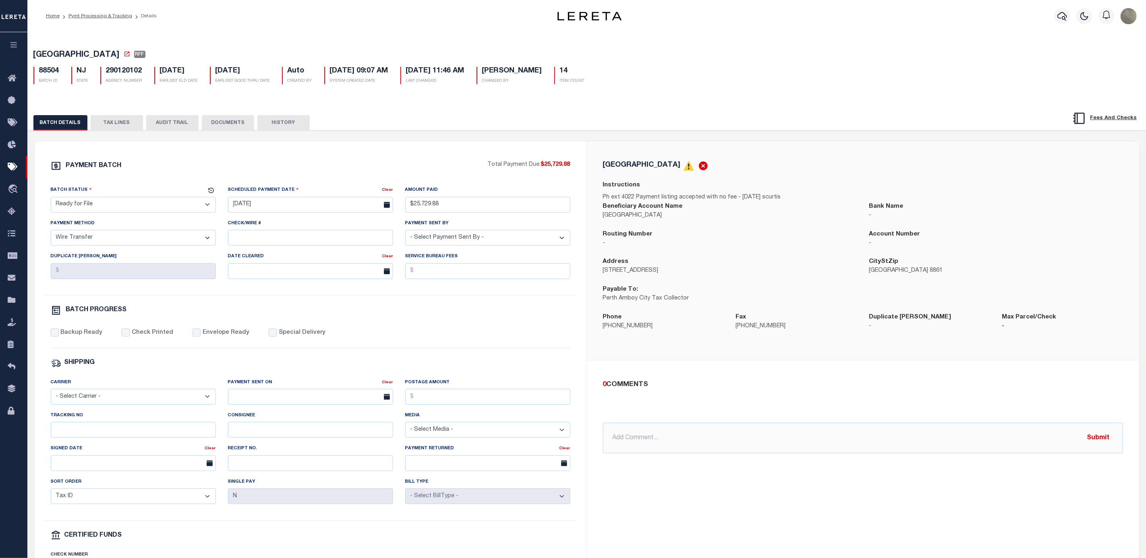
drag, startPoint x: 354, startPoint y: 165, endPoint x: 349, endPoint y: 153, distance: 13.2
click at [354, 164] on div "PAYMENT BATCH" at bounding box center [269, 168] width 437 height 15
click at [431, 162] on div "PAYMENT BATCH Total Payment Due: $25,729.88 Batch Status" at bounding box center [311, 376] width 552 height 471
click at [212, 164] on div "PAYMENT BATCH" at bounding box center [269, 168] width 437 height 15
select select
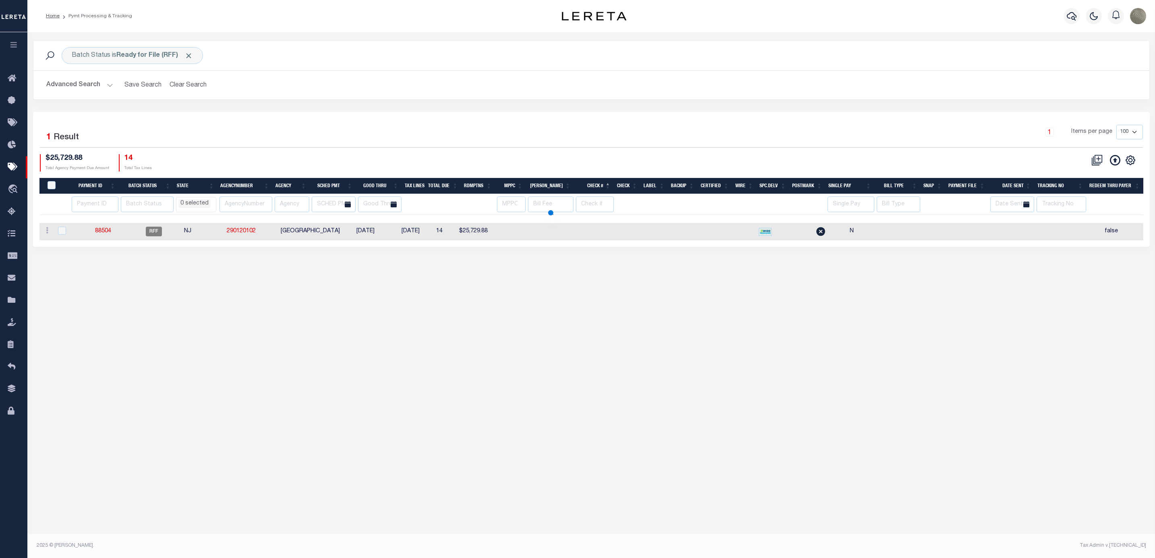
select select
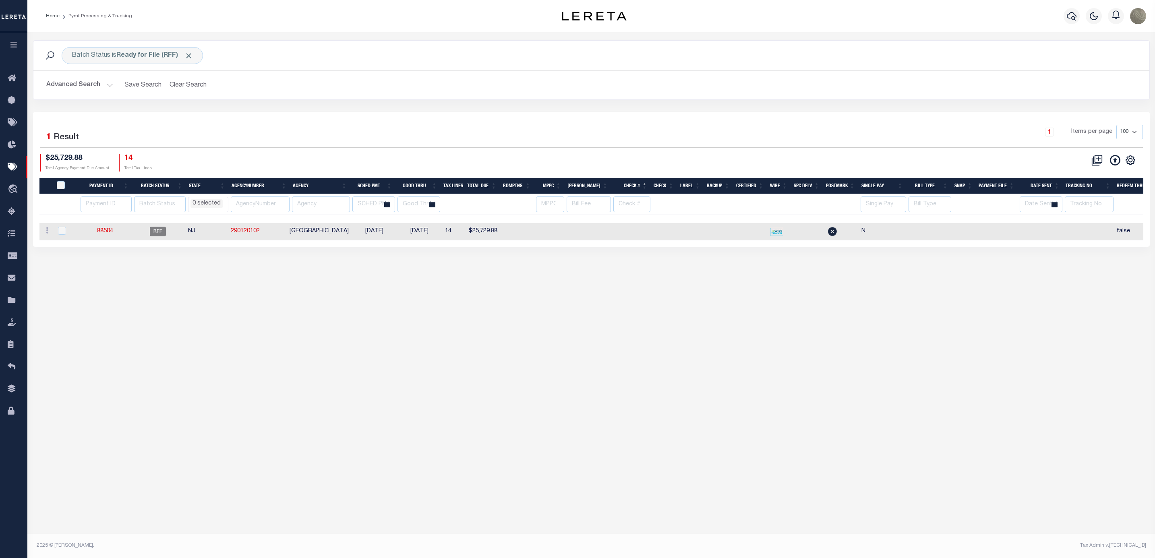
click at [226, 153] on div "1 Selected 1 Result 1 Items per page 100 200 500 1000 $25,729.88 Total Agency P…" at bounding box center [591, 148] width 1116 height 46
click at [288, 143] on div "1 Selected 1 Result" at bounding box center [173, 136] width 267 height 23
click at [266, 126] on div "1 Selected 1 Result" at bounding box center [173, 136] width 267 height 23
click at [62, 234] on input "checkbox" at bounding box center [62, 231] width 8 height 8
checkbox input "true"
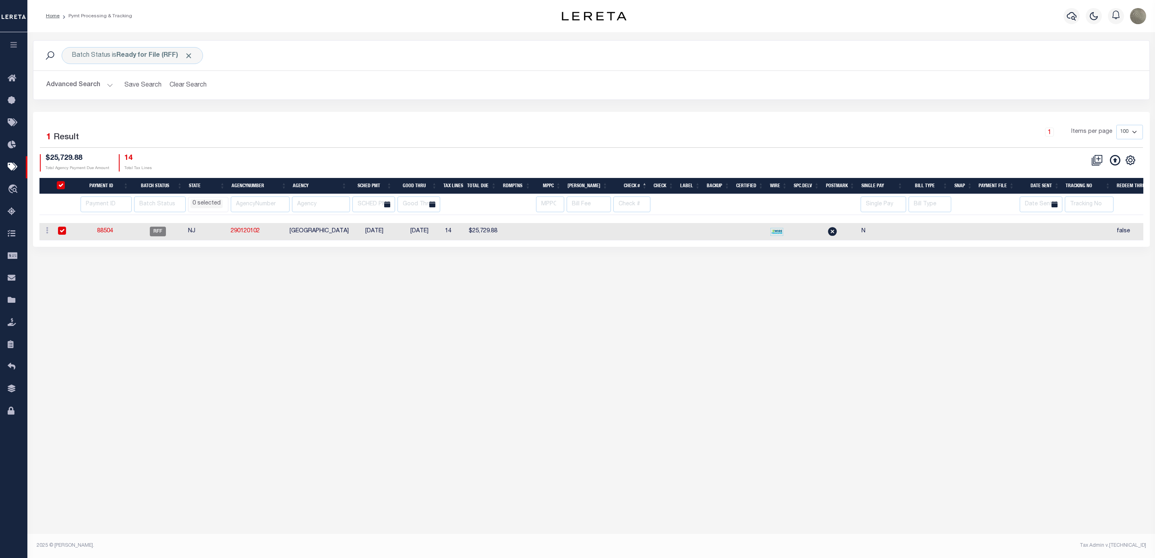
checkbox input "true"
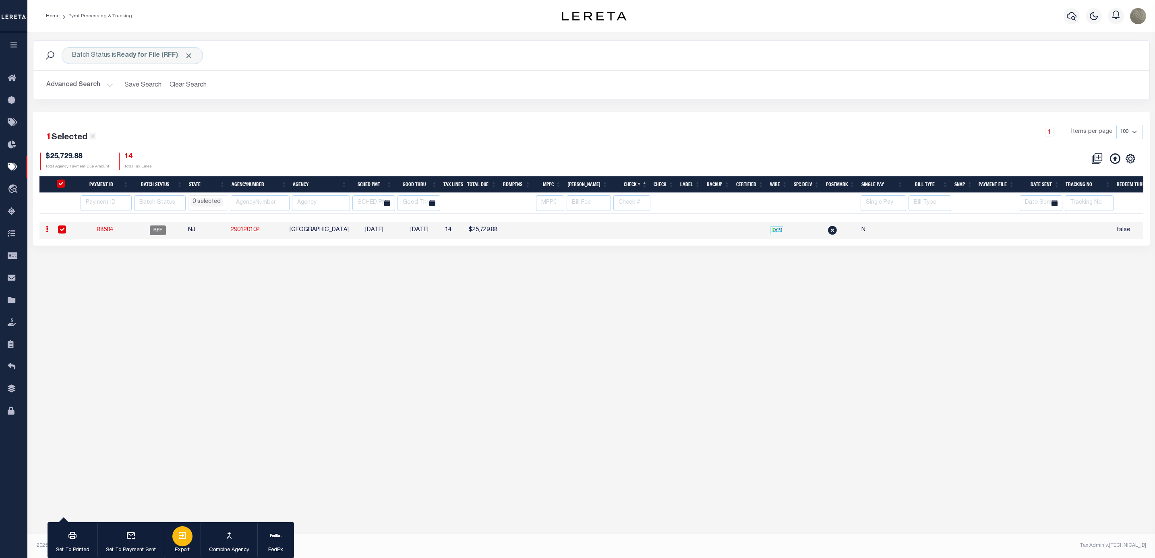
click at [173, 528] on button "Export" at bounding box center [182, 540] width 37 height 36
click at [512, 128] on div "1 Items per page 100 200 500 1000" at bounding box center [731, 135] width 824 height 21
click at [603, 134] on div "1 Items per page 100 200 500 1000" at bounding box center [731, 135] width 824 height 21
click at [205, 127] on div "1 Selected 1 Result" at bounding box center [173, 134] width 267 height 19
select select
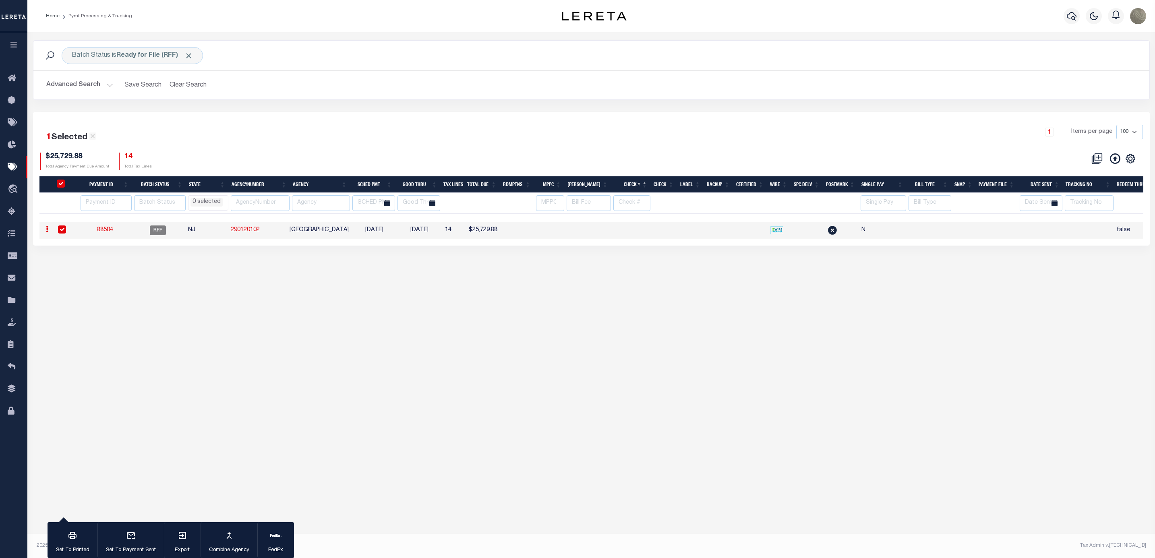
select select
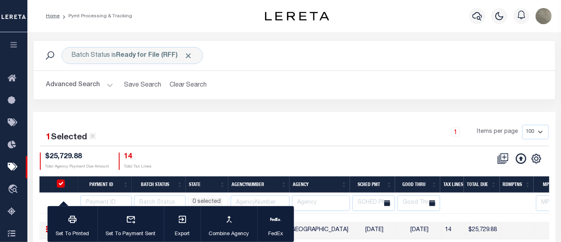
select select
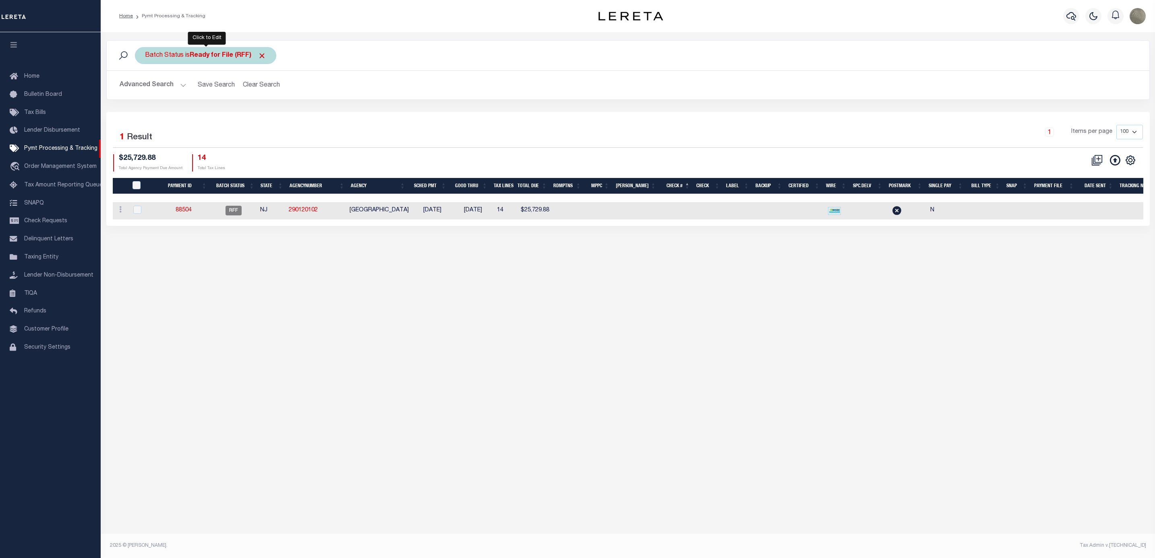
click at [194, 63] on div "Batch Status is Ready for File (RFF)" at bounding box center [205, 55] width 141 height 17
select select "RFF"
click at [174, 99] on select "Awaiting Funds (AWF) Cleared and Complete (CAC) New Check Needed (NCN) Payment …" at bounding box center [204, 94] width 118 height 15
click at [437, 116] on div "Selected 1 Result 1 Items per page 100 200 500 1000 $25,729.88 14" at bounding box center [627, 169] width 1043 height 114
click at [275, 77] on div "Advanced Search Save Search Clear Search PayeeSearchTable_dynamictable_____Defa…" at bounding box center [628, 85] width 1043 height 29
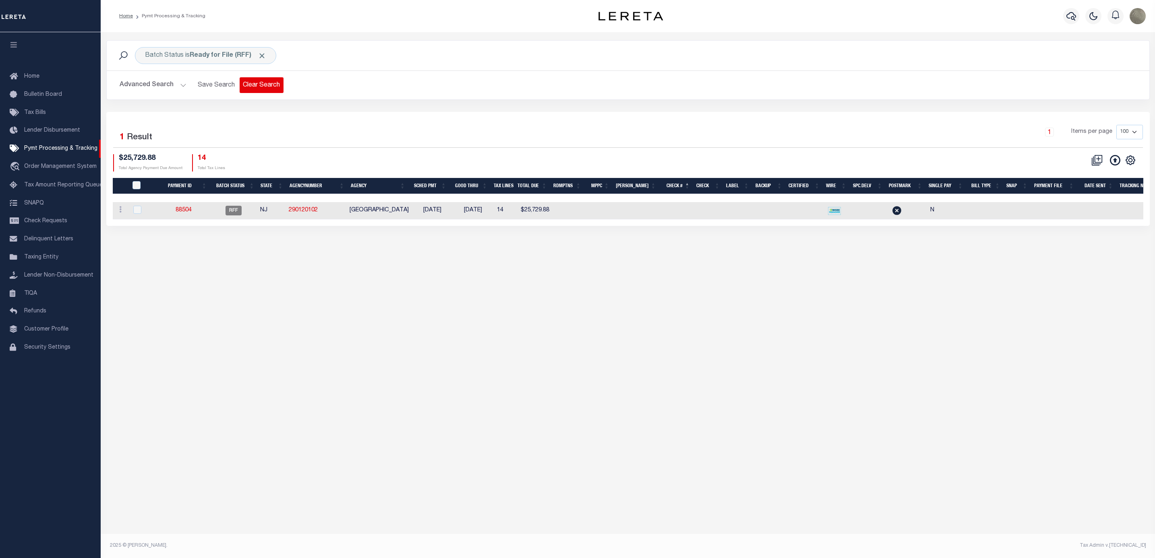
click at [269, 83] on button "Clear Search" at bounding box center [262, 85] width 44 height 16
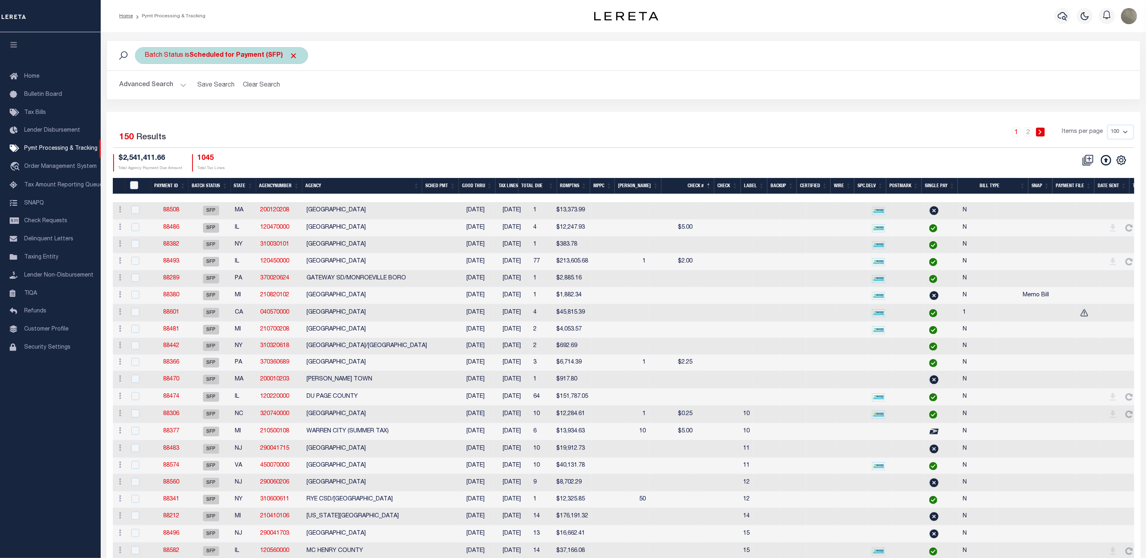
click at [220, 56] on b "Scheduled for Payment (SFP)" at bounding box center [244, 55] width 108 height 6
click at [191, 97] on select "Awaiting Funds (AWF) Cleared and Complete (CAC) New Check Needed (NCN) Payment …" at bounding box center [204, 94] width 118 height 15
select select "RFF"
click at [145, 88] on select "Awaiting Funds (AWF) Cleared and Complete (CAC) New Check Needed (NCN) Payment …" at bounding box center [204, 94] width 118 height 15
click at [247, 115] on input "Apply" at bounding box center [252, 112] width 24 height 13
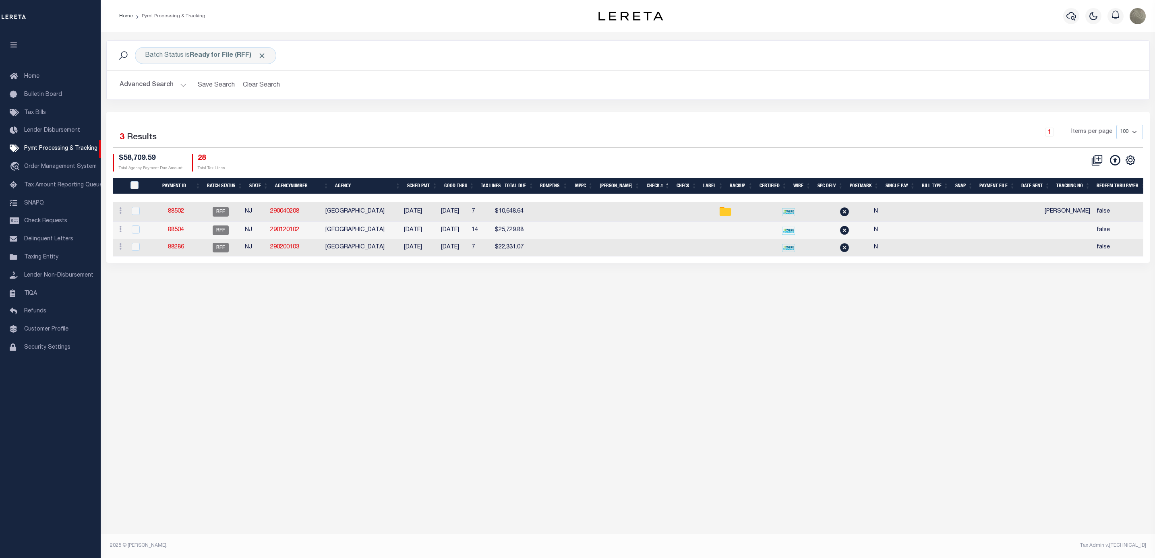
click at [302, 109] on div "Batch Status is Ready for File (RFF) Search Advanced Search Save Search Clear S…" at bounding box center [628, 76] width 1056 height 72
drag, startPoint x: 489, startPoint y: 126, endPoint x: 494, endPoint y: 126, distance: 4.8
click at [489, 126] on div "1 Items per page 100 200 500 1000" at bounding box center [757, 135] width 769 height 21
drag, startPoint x: 574, startPoint y: 138, endPoint x: 594, endPoint y: 135, distance: 20.4
click at [574, 138] on div "1 Items per page 100 200 500 1000" at bounding box center [757, 135] width 769 height 21
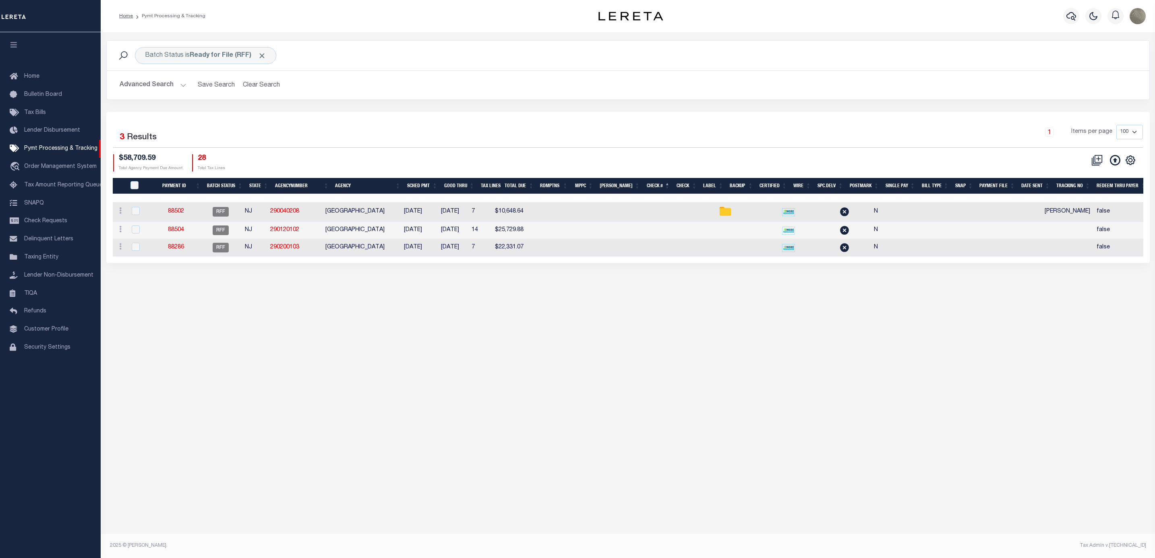
drag, startPoint x: 518, startPoint y: 124, endPoint x: 518, endPoint y: 134, distance: 10.5
click at [518, 124] on div "Selected 3 Results 1 Items per page 100 200 500 1000 $58,709.59 28" at bounding box center [627, 187] width 1043 height 151
click at [672, 437] on div "Batch Status is Ready for File (RFF) Search Advanced Search Save Search Clear S…" at bounding box center [628, 283] width 1054 height 502
